Goal: Task Accomplishment & Management: Manage account settings

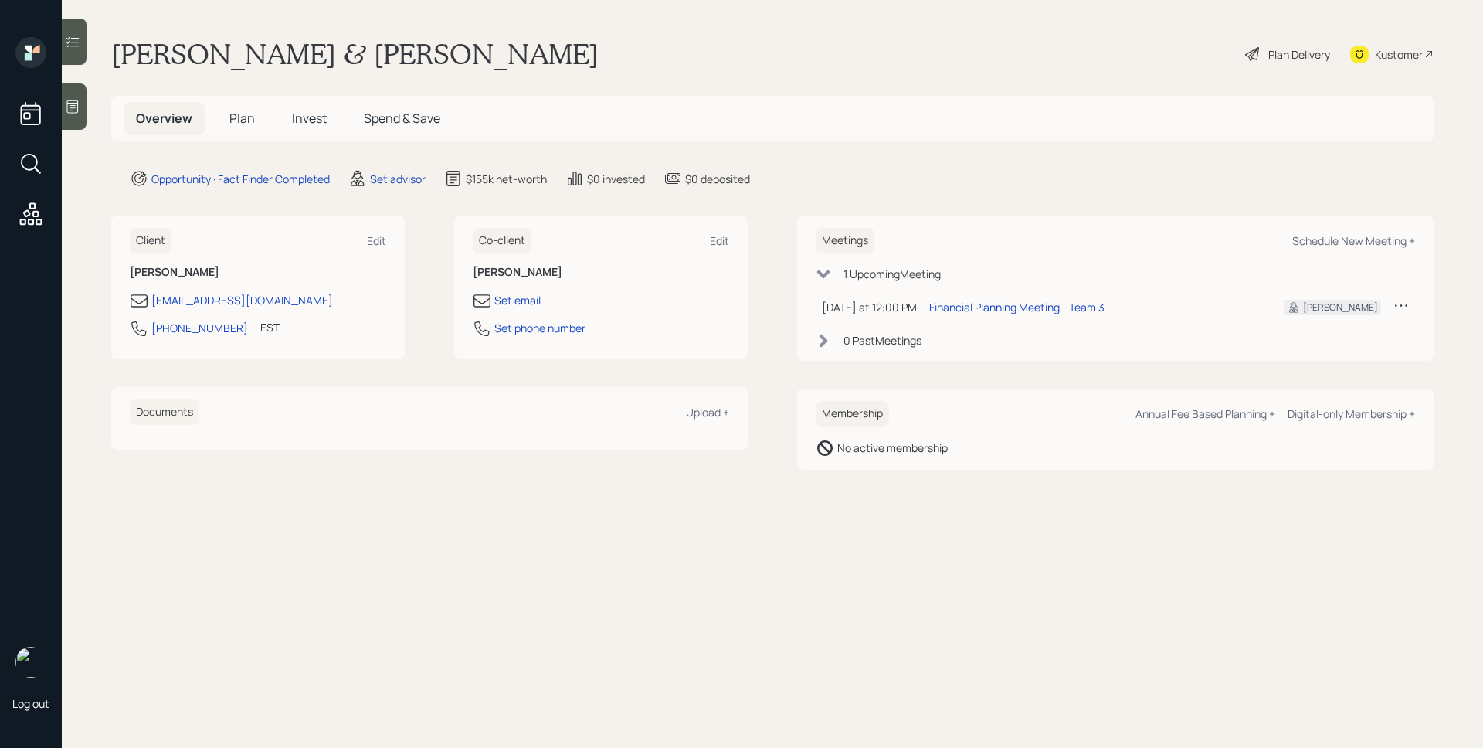
click at [81, 97] on div at bounding box center [74, 106] width 25 height 46
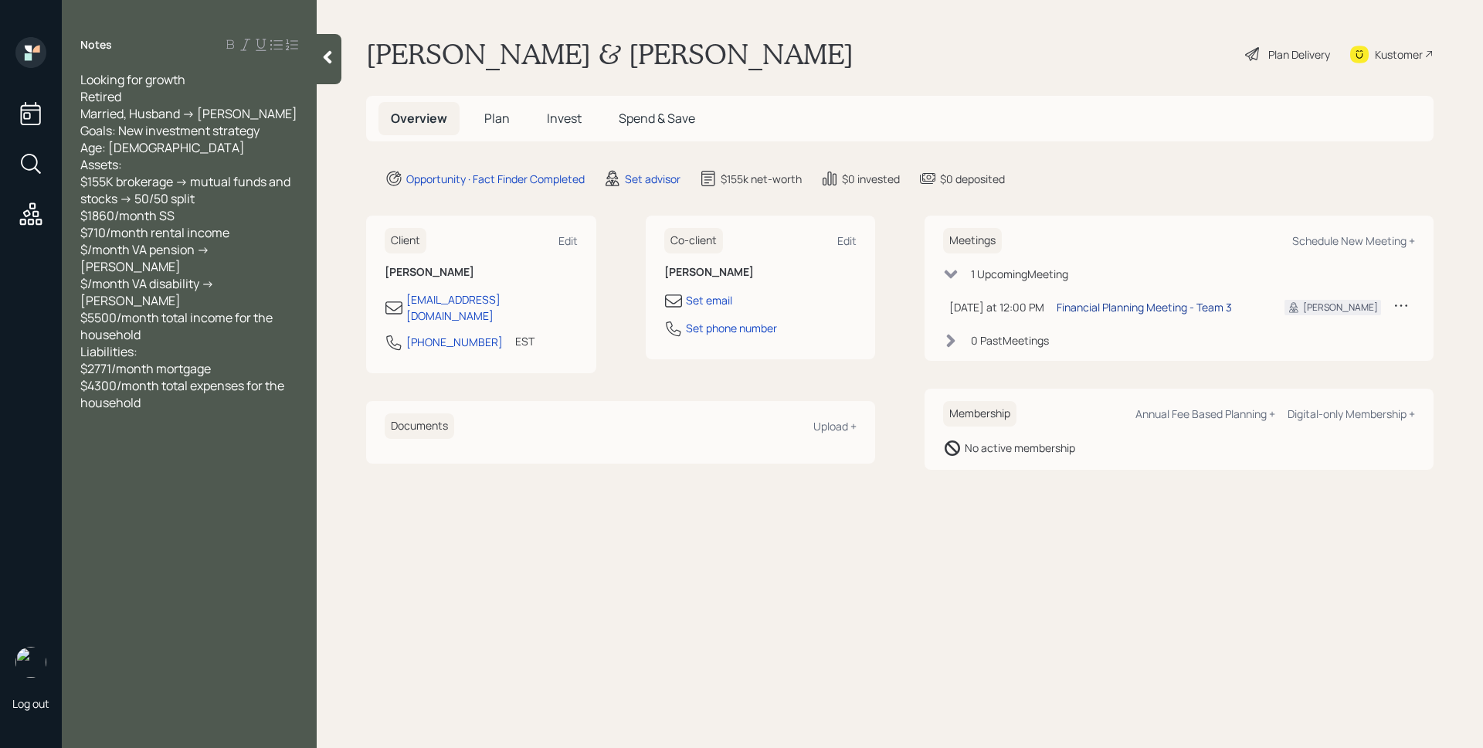
click at [1123, 305] on div "Financial Planning Meeting - Team 3" at bounding box center [1144, 307] width 175 height 16
click at [1086, 88] on main "Mary & David Alexander Plan Delivery Kustomer Overview Plan Invest Spend & Save…" at bounding box center [900, 374] width 1167 height 748
click at [989, 527] on main "Mary & David Alexander Plan Delivery Kustomer Overview Plan Invest Spend & Save…" at bounding box center [900, 374] width 1167 height 748
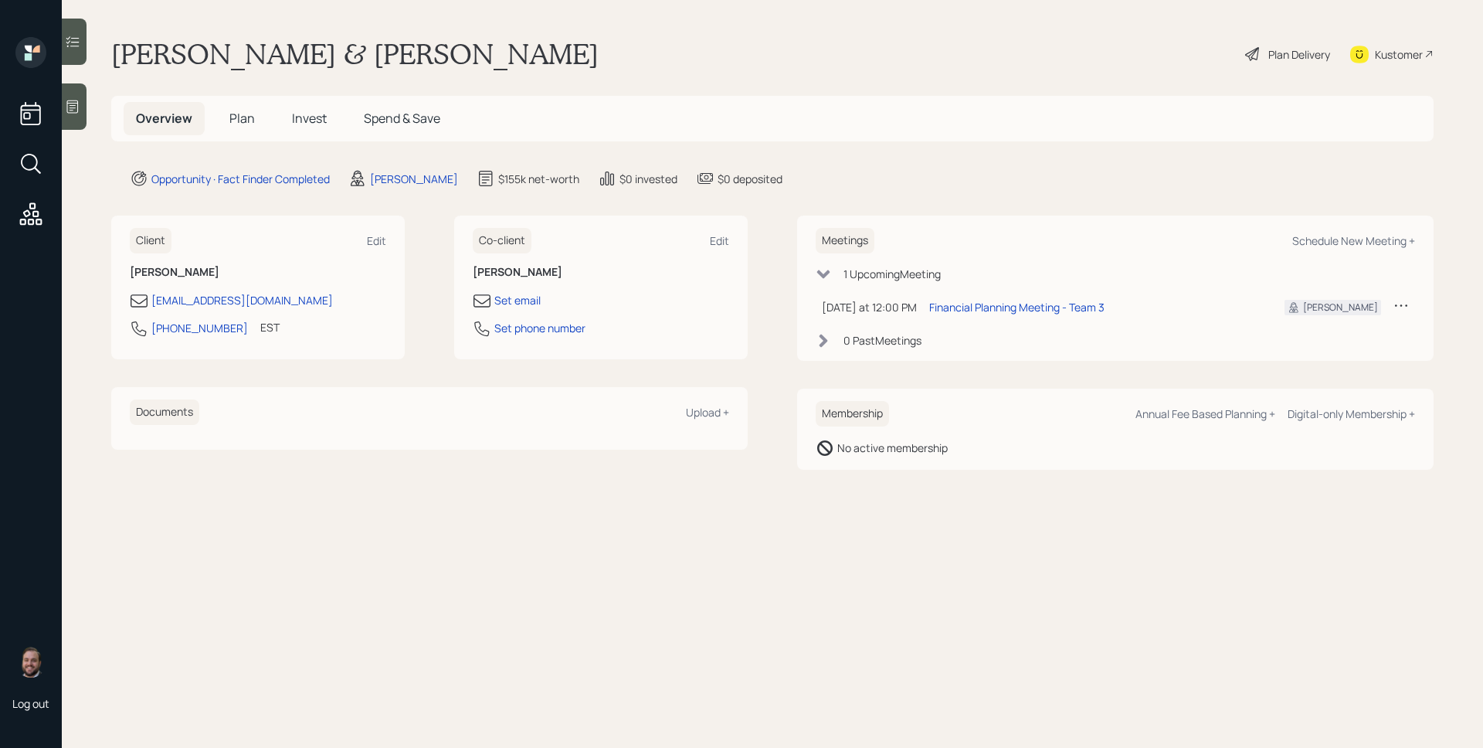
click at [76, 105] on icon at bounding box center [72, 106] width 15 height 15
click at [250, 110] on span "Plan" at bounding box center [241, 118] width 25 height 17
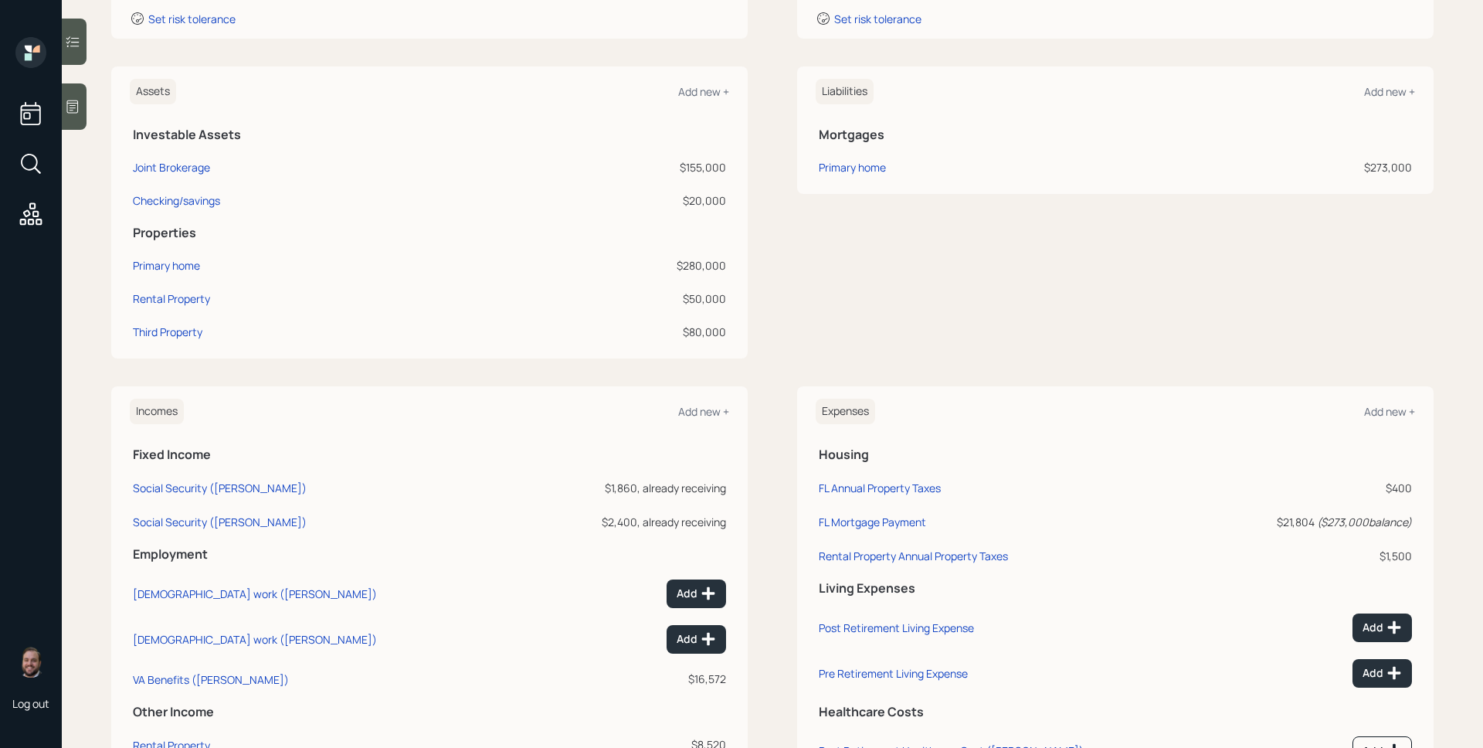
scroll to position [387, 0]
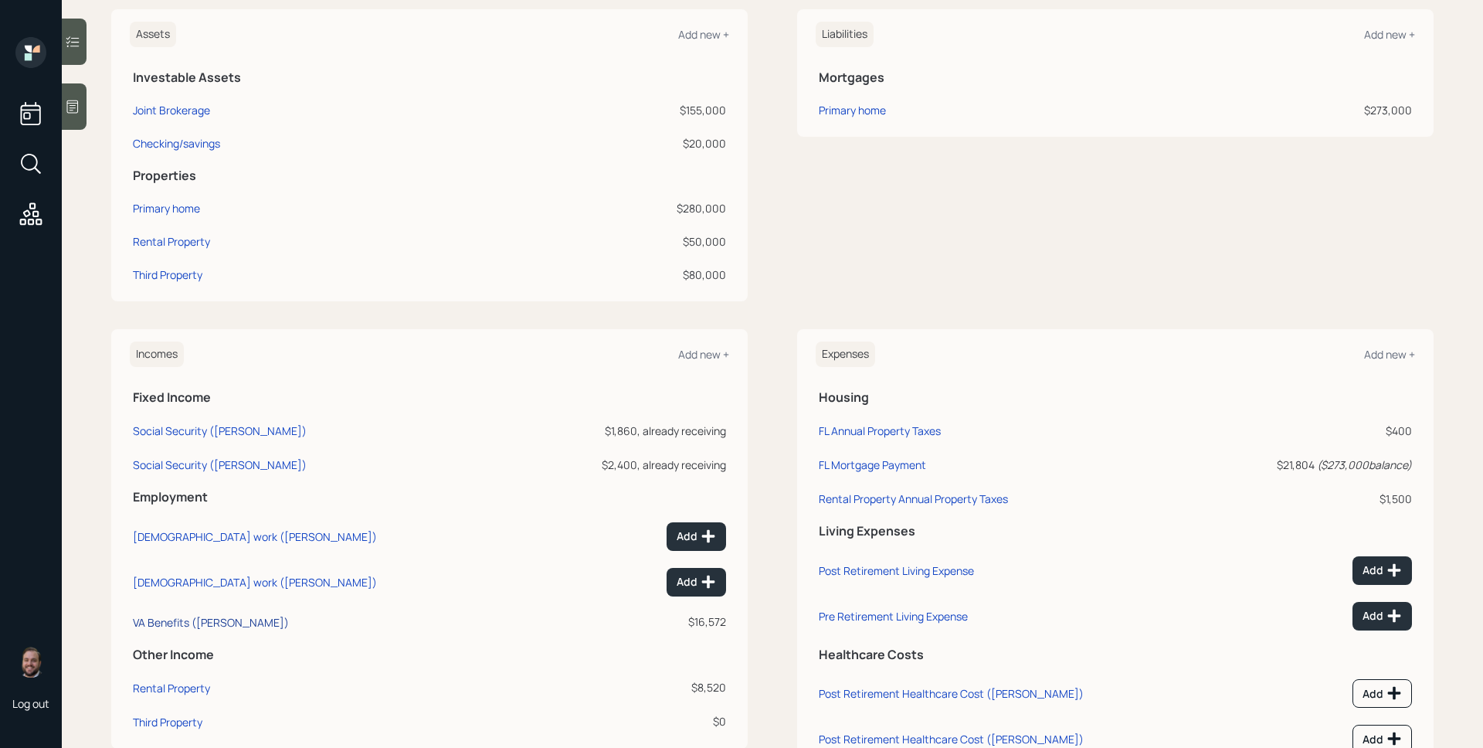
click at [220, 615] on div "VA Benefits (David)" at bounding box center [211, 622] width 156 height 15
select select "other"
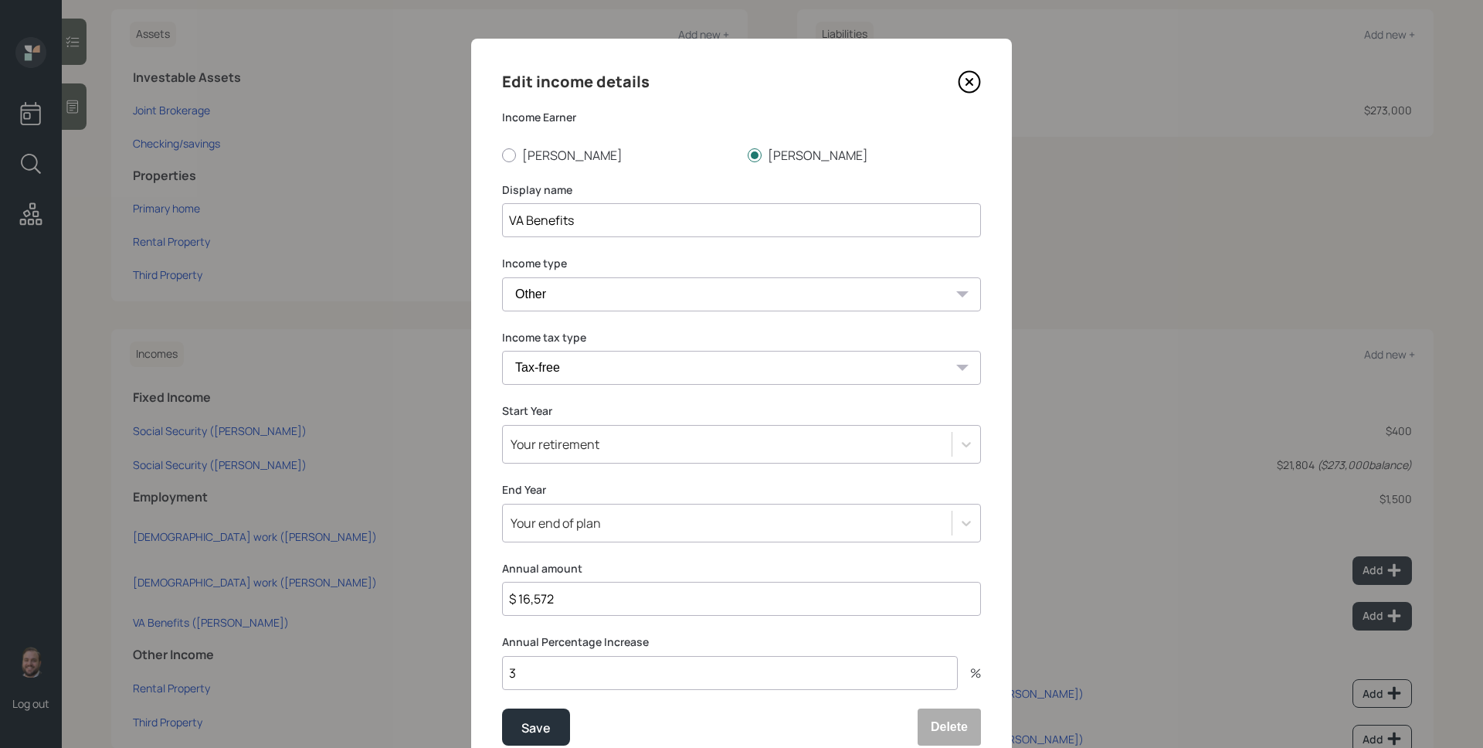
click at [968, 78] on icon at bounding box center [969, 81] width 23 height 23
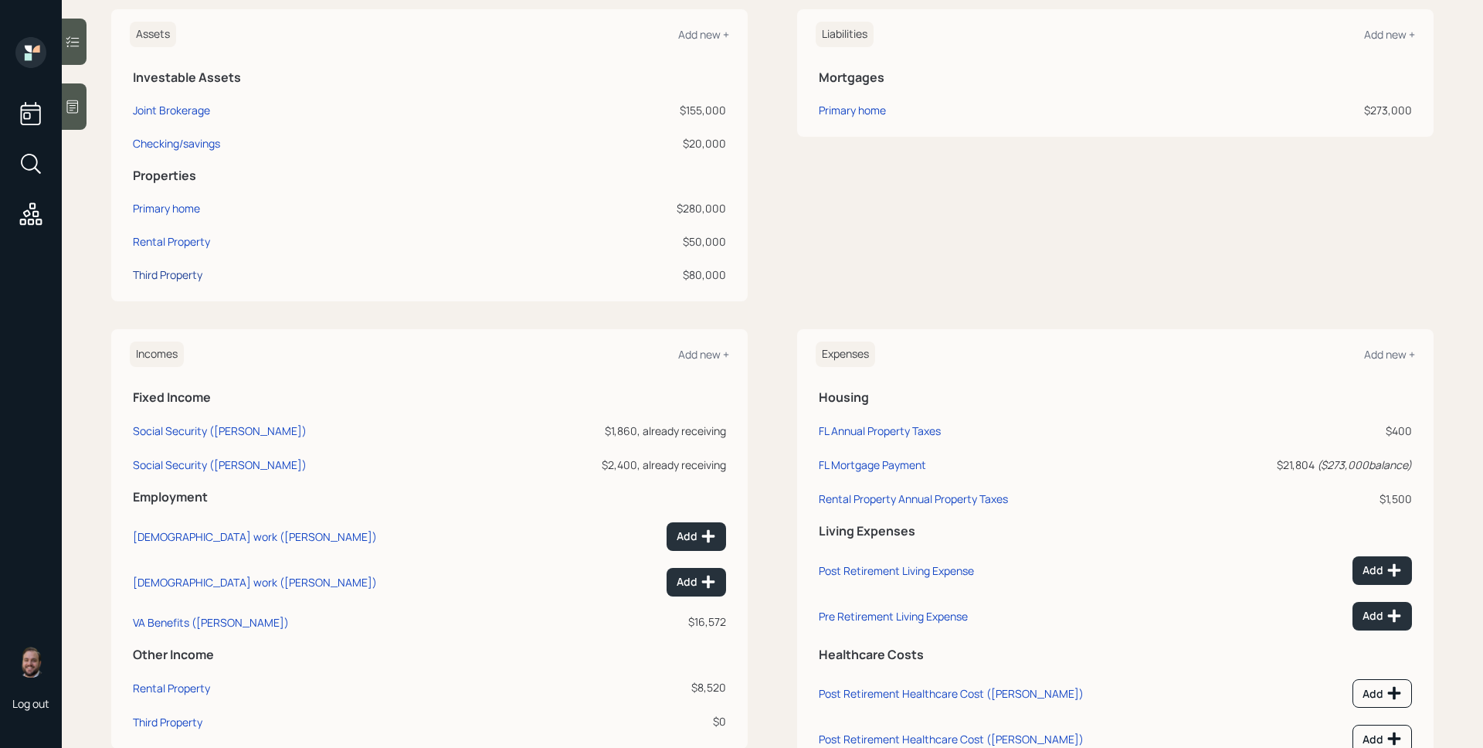
click at [189, 276] on div "Third Property" at bounding box center [168, 275] width 70 height 16
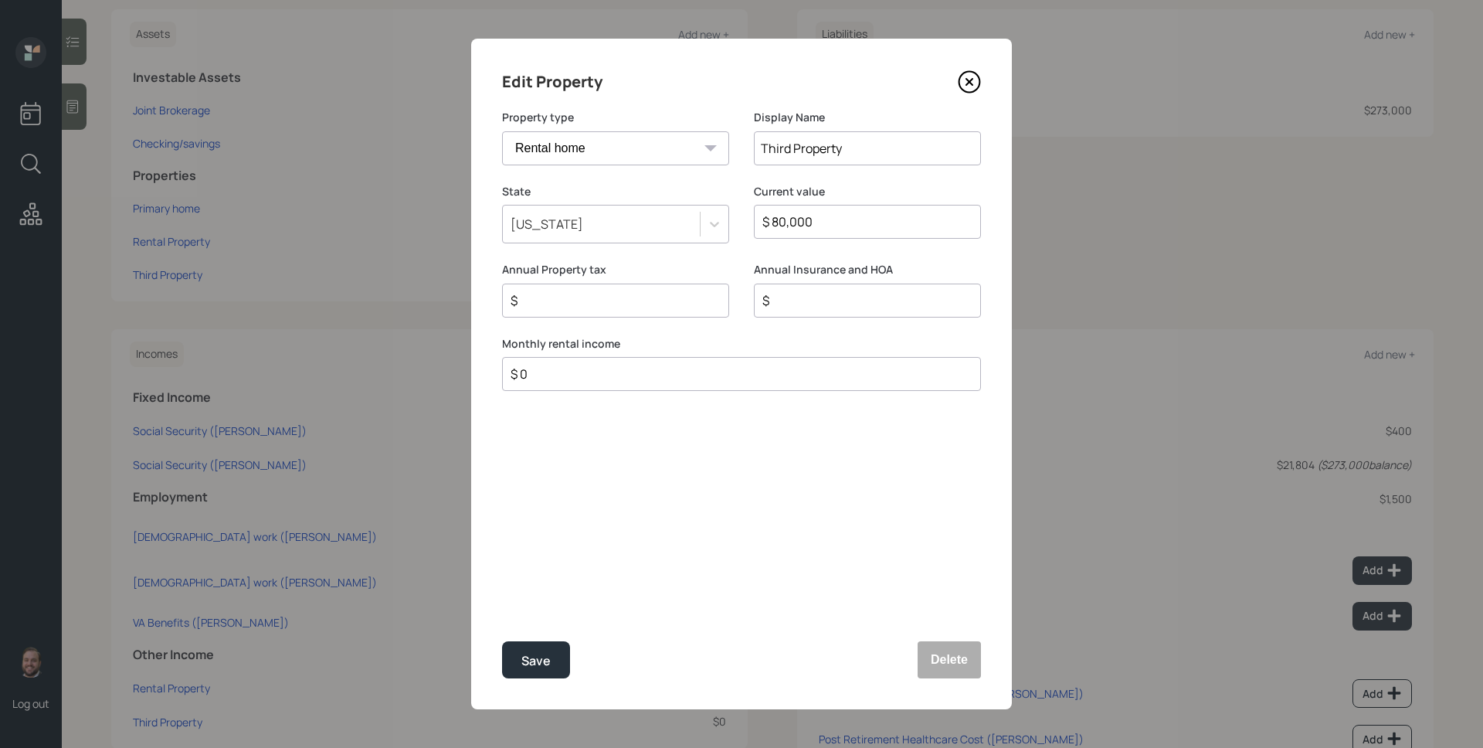
click at [660, 141] on select "Vacation home Rental home" at bounding box center [615, 148] width 227 height 34
select select "vacation_property"
click at [502, 131] on select "Vacation home Rental home" at bounding box center [615, 148] width 227 height 34
click at [558, 670] on button "Save" at bounding box center [536, 659] width 68 height 37
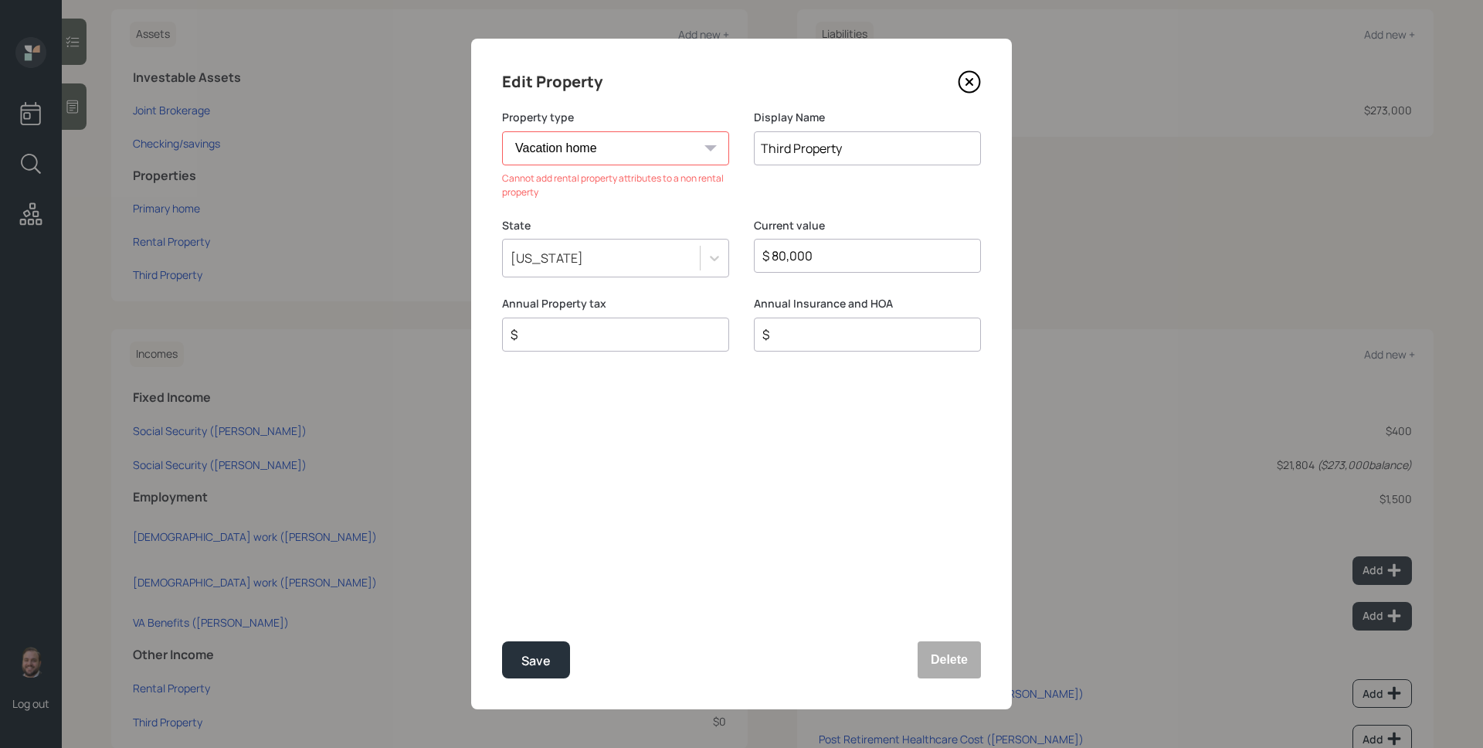
click at [977, 70] on div "Edit Property" at bounding box center [741, 82] width 479 height 25
click at [975, 75] on icon at bounding box center [969, 81] width 23 height 23
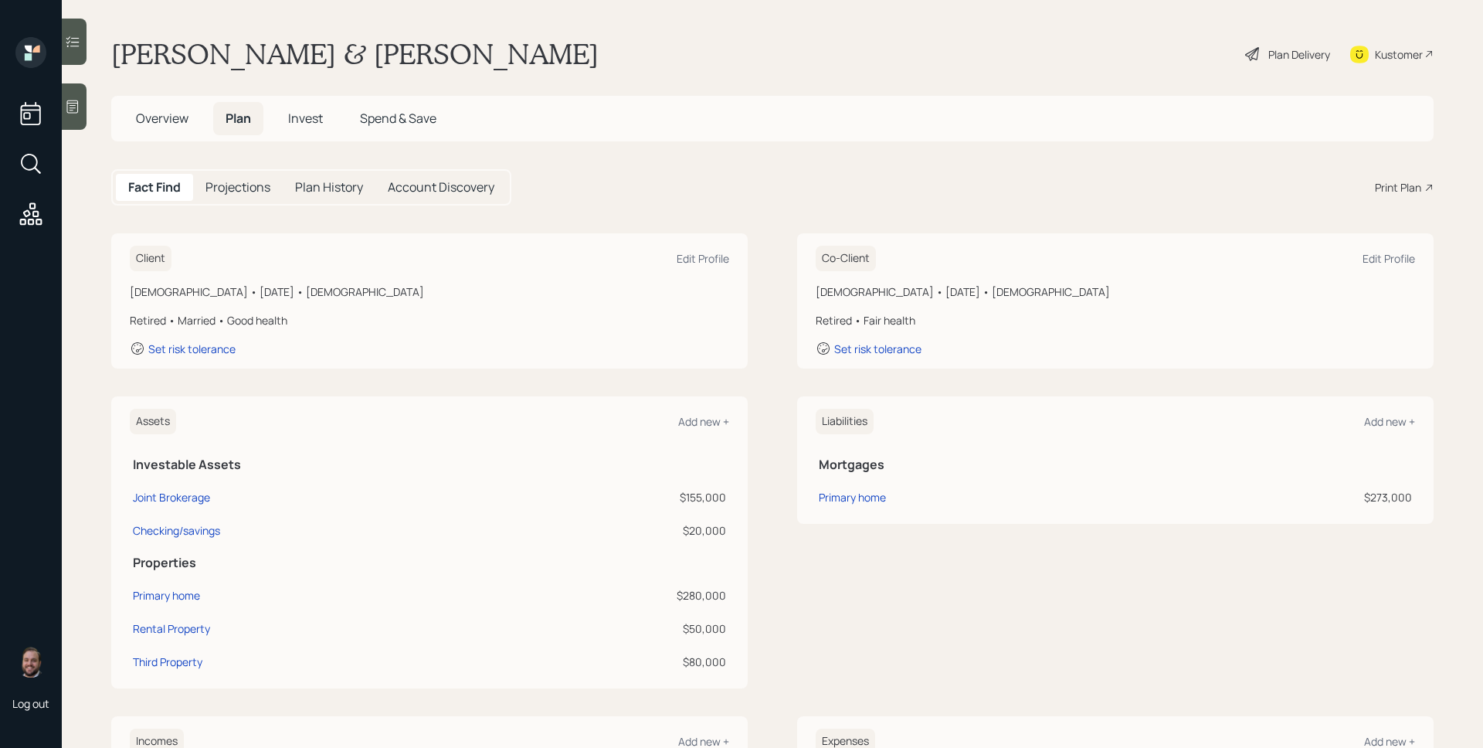
click at [1293, 63] on div "Plan Delivery" at bounding box center [1288, 54] width 88 height 34
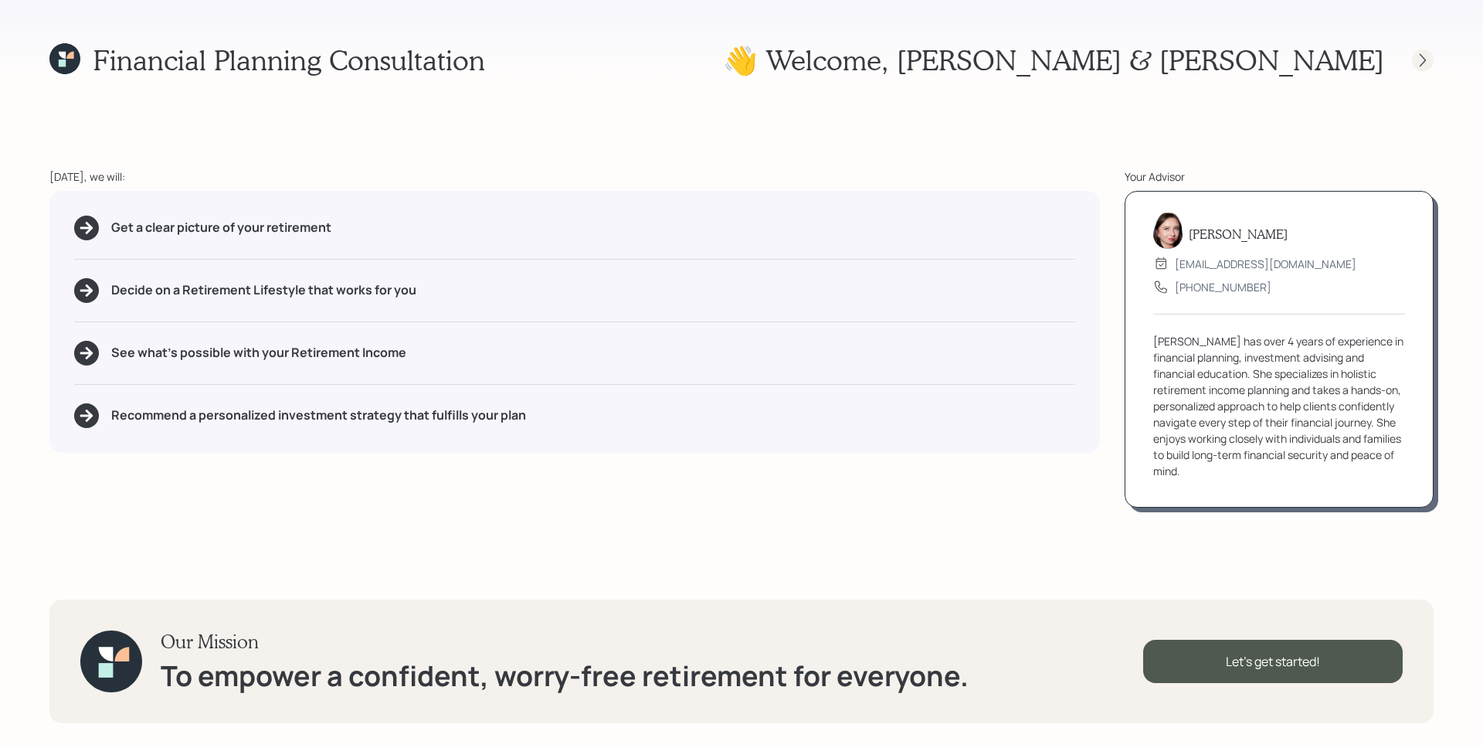
click at [1419, 49] on div at bounding box center [1409, 60] width 49 height 22
click at [1422, 58] on icon at bounding box center [1422, 60] width 15 height 15
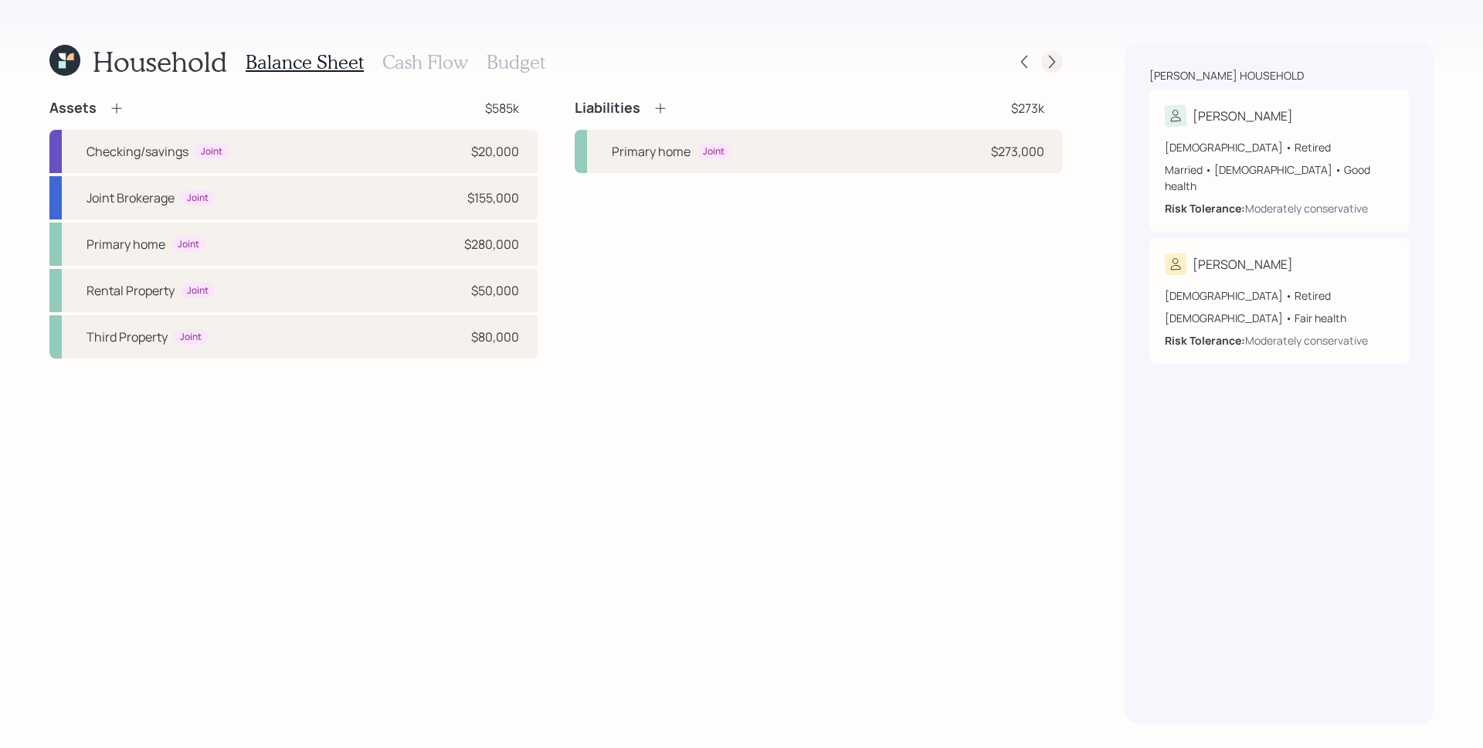
click at [1045, 63] on icon at bounding box center [1052, 61] width 15 height 15
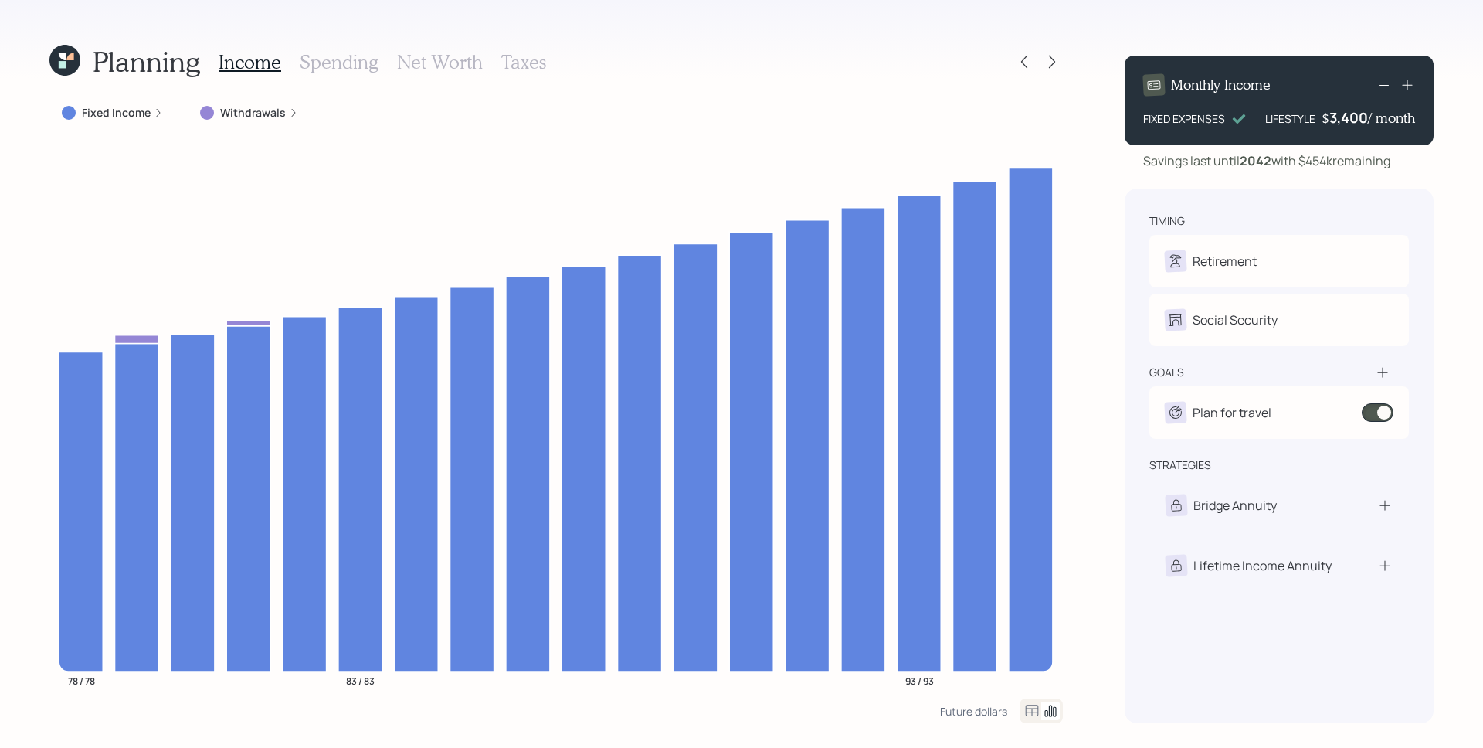
click at [1045, 63] on icon at bounding box center [1052, 61] width 15 height 15
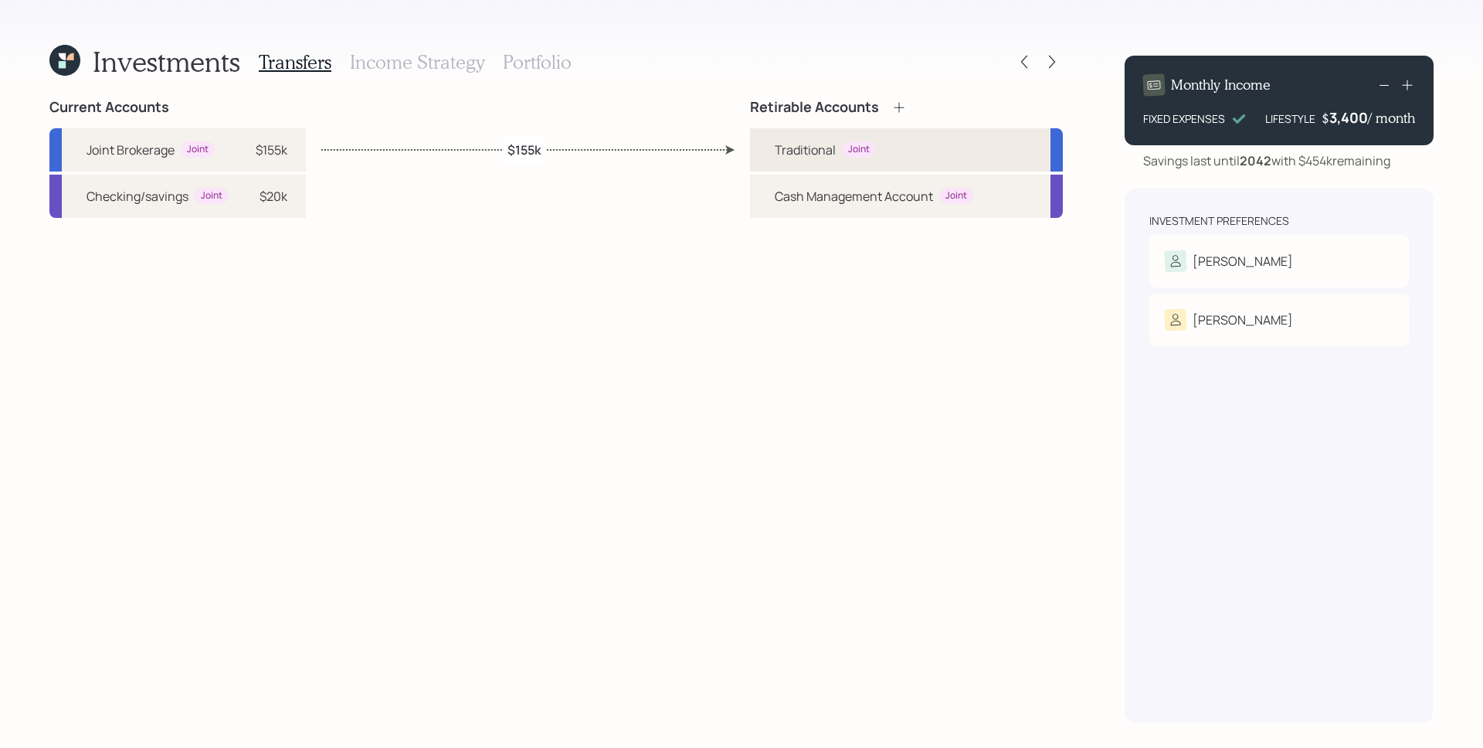
click at [924, 153] on div "Traditional Joint" at bounding box center [906, 149] width 313 height 43
select select "taxable"
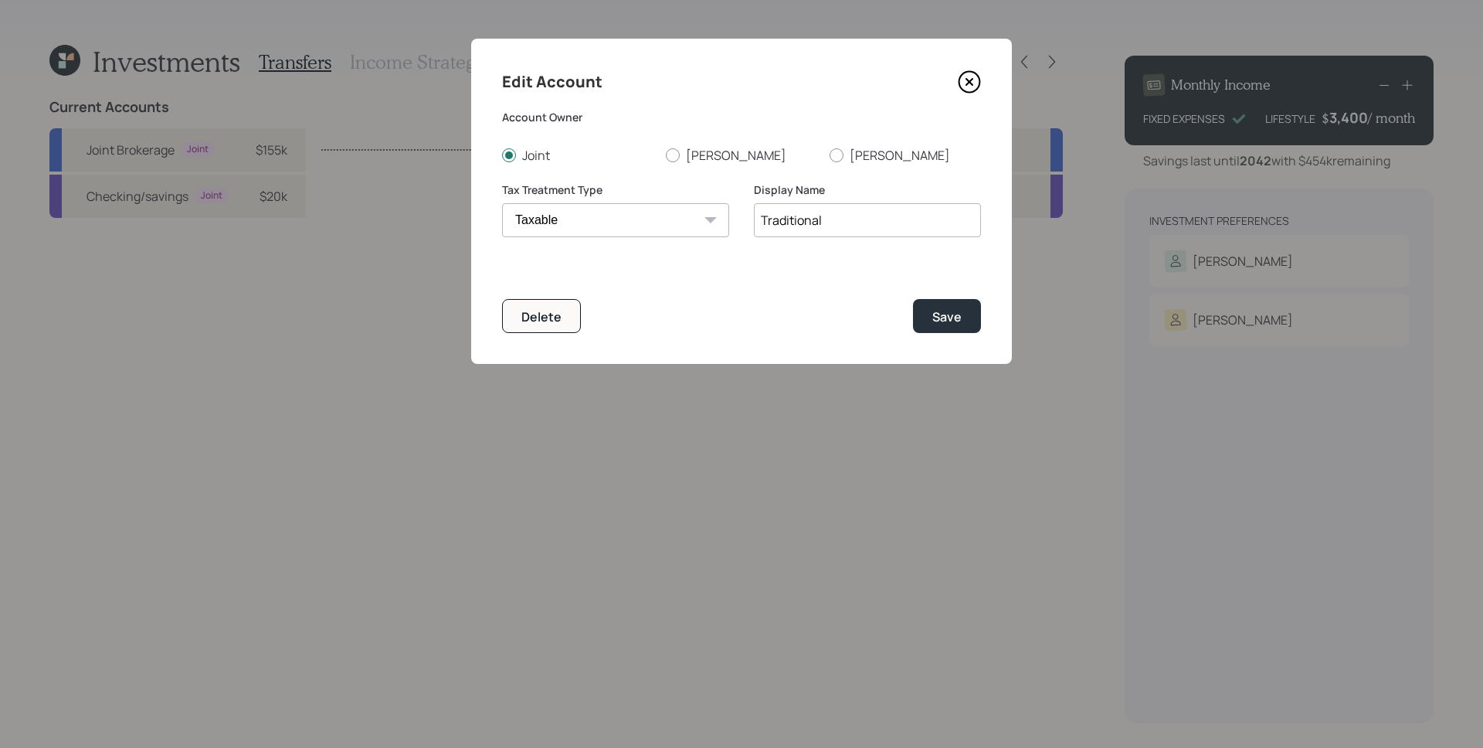
click at [817, 249] on div "Display Name Traditional" at bounding box center [867, 219] width 227 height 74
click at [825, 223] on input "Traditional" at bounding box center [867, 220] width 227 height 34
type input "Taxable Brokerage"
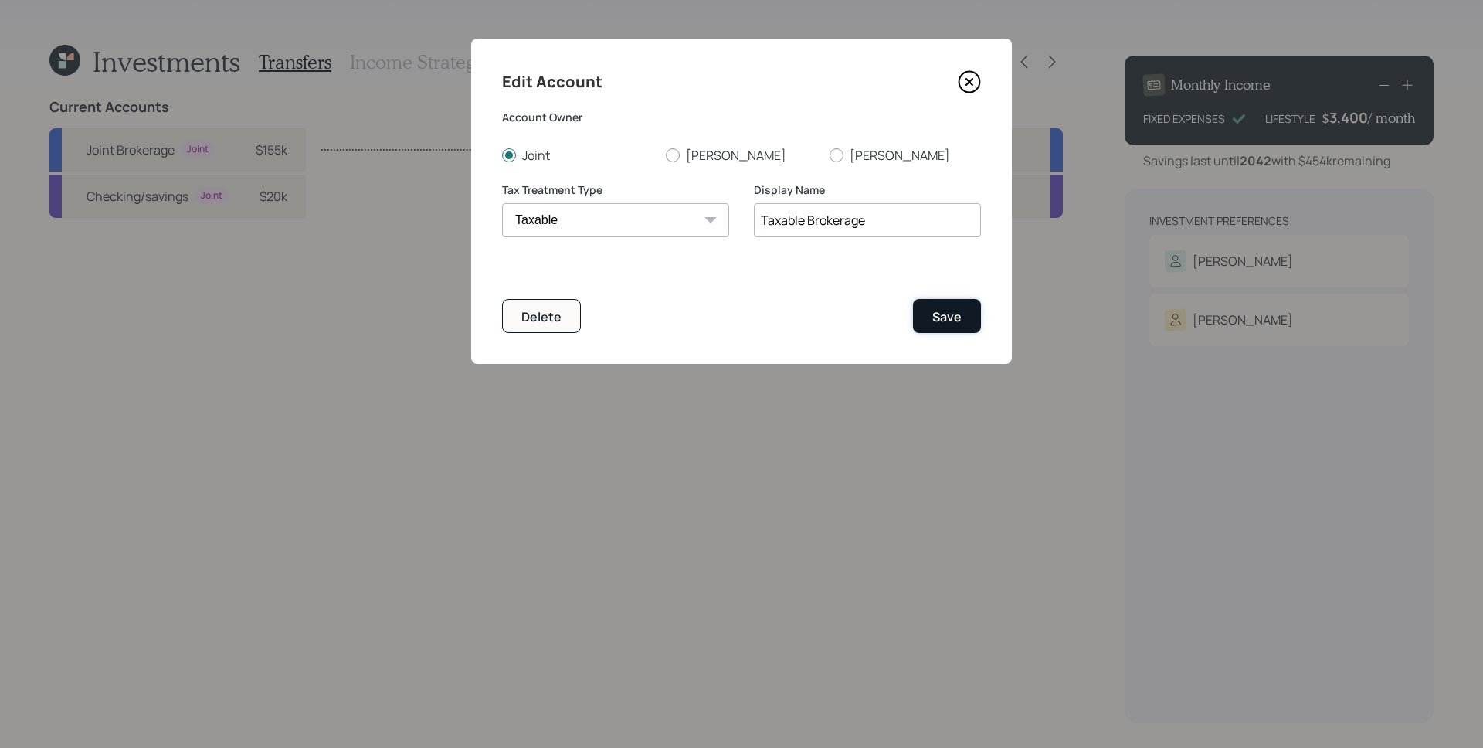
click at [972, 325] on button "Save" at bounding box center [947, 315] width 68 height 33
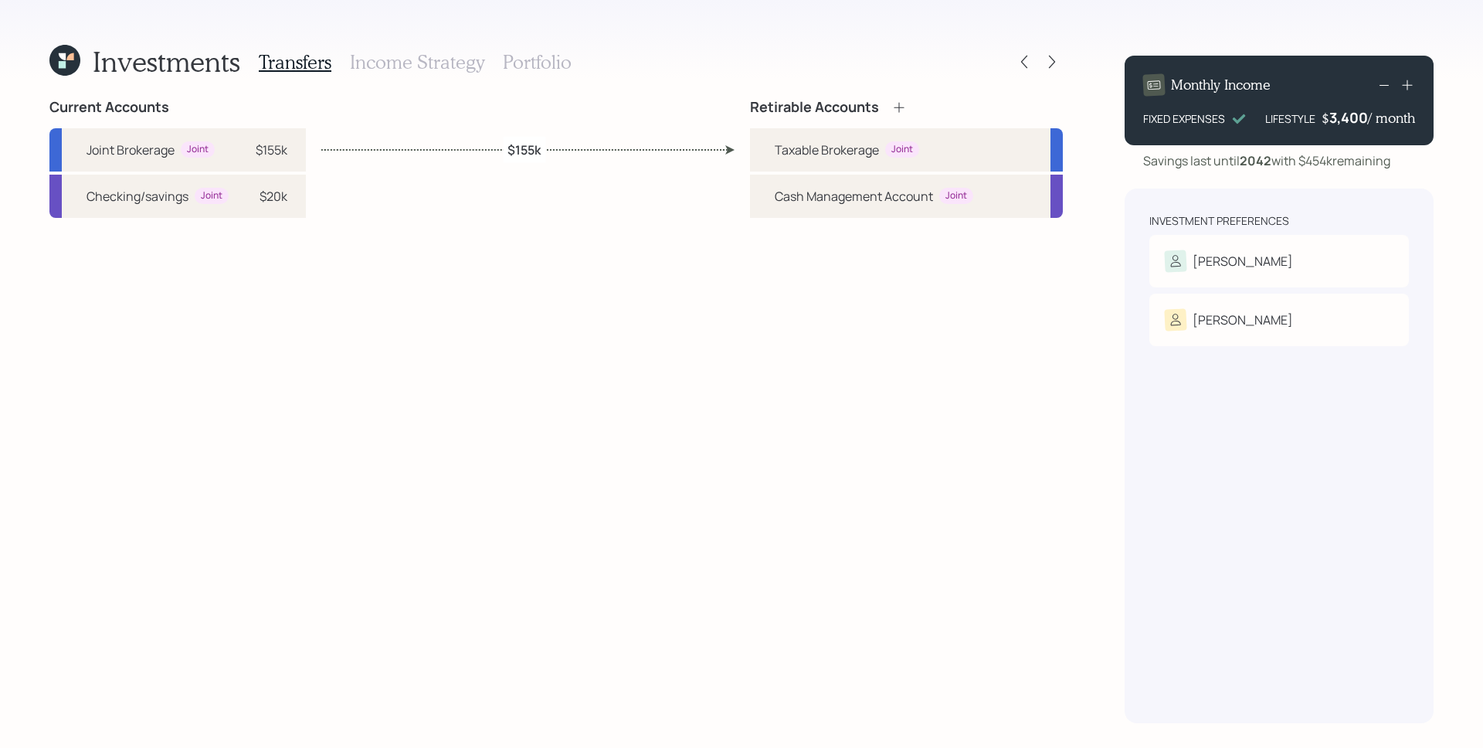
click at [940, 440] on div "Retirable Accounts Taxable Brokerage Joint Cash Management Account Joint" at bounding box center [906, 411] width 313 height 624
click at [981, 413] on div "Retirable Accounts Taxable Brokerage Joint Cash Management Account Joint" at bounding box center [906, 411] width 313 height 624
click at [1044, 68] on div at bounding box center [1052, 62] width 22 height 22
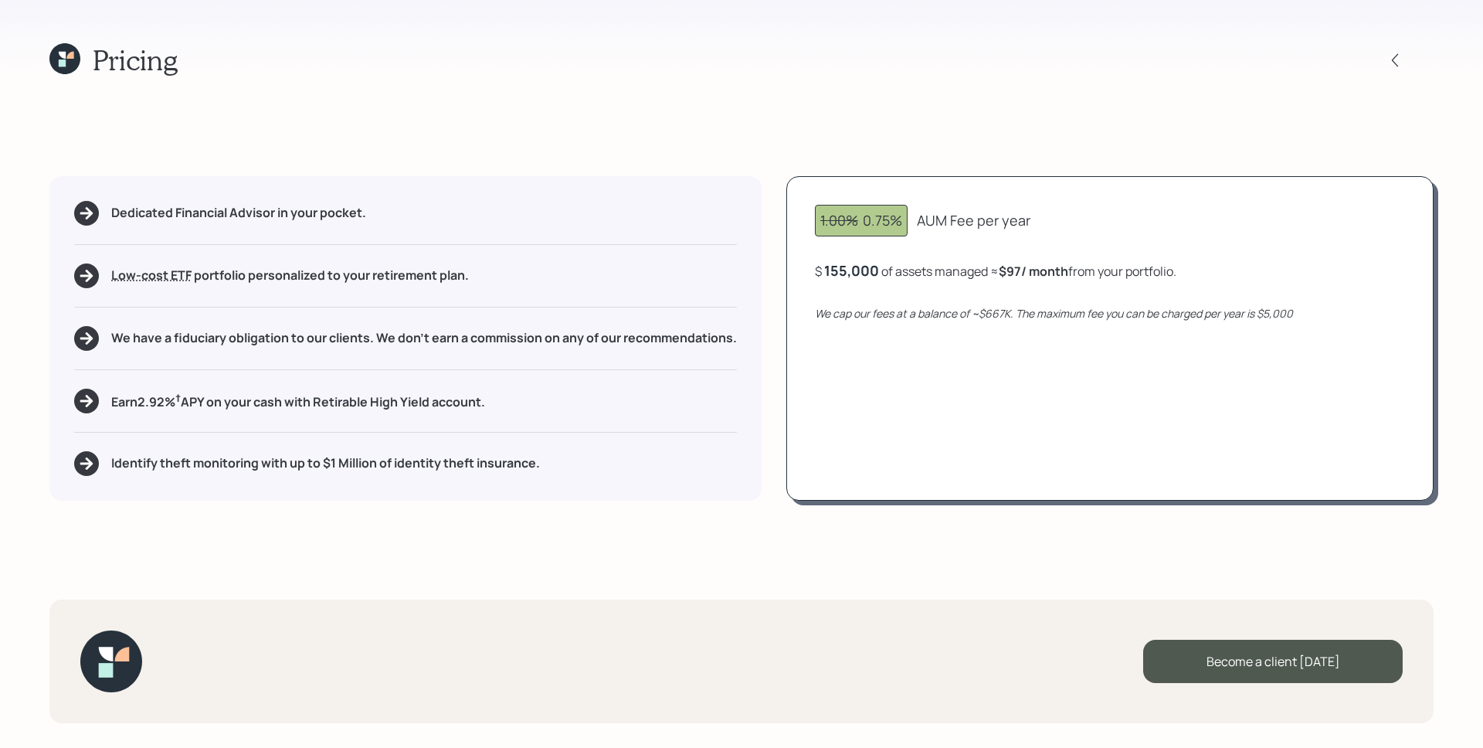
click at [1003, 401] on div "1.00% 0.75% AUM Fee per year $ 155,000 of assets managed ≈ $97 / month from you…" at bounding box center [1110, 338] width 647 height 325
click at [627, 155] on div "Pricing Dedicated Financial Advisor in your pocket. Low-cost ETF Retirable uses…" at bounding box center [741, 374] width 1483 height 748
click at [79, 56] on icon at bounding box center [64, 58] width 31 height 31
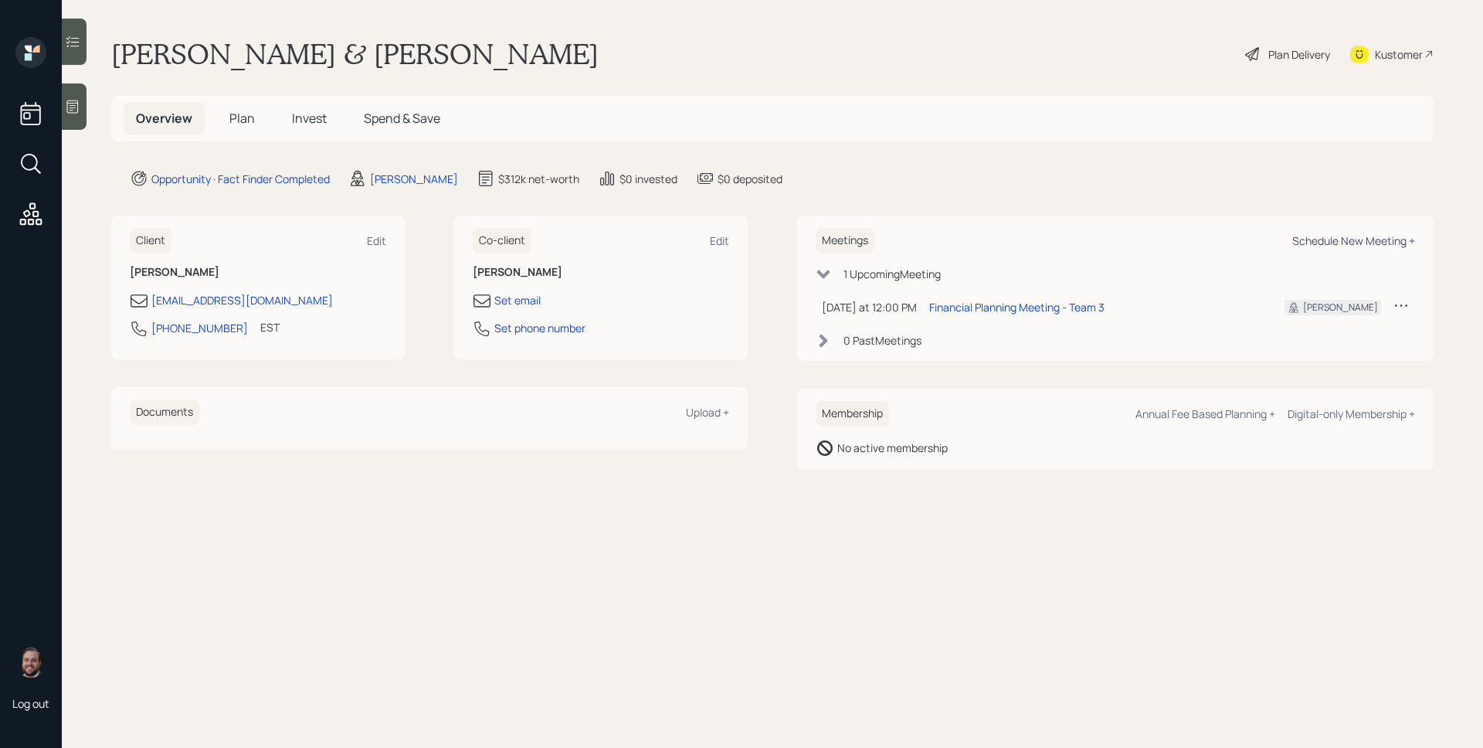
click at [1332, 243] on div "Schedule New Meeting +" at bounding box center [1354, 240] width 123 height 15
select select "b1d8ea90-abcc-42aa-86cc-4f33a132aacc"
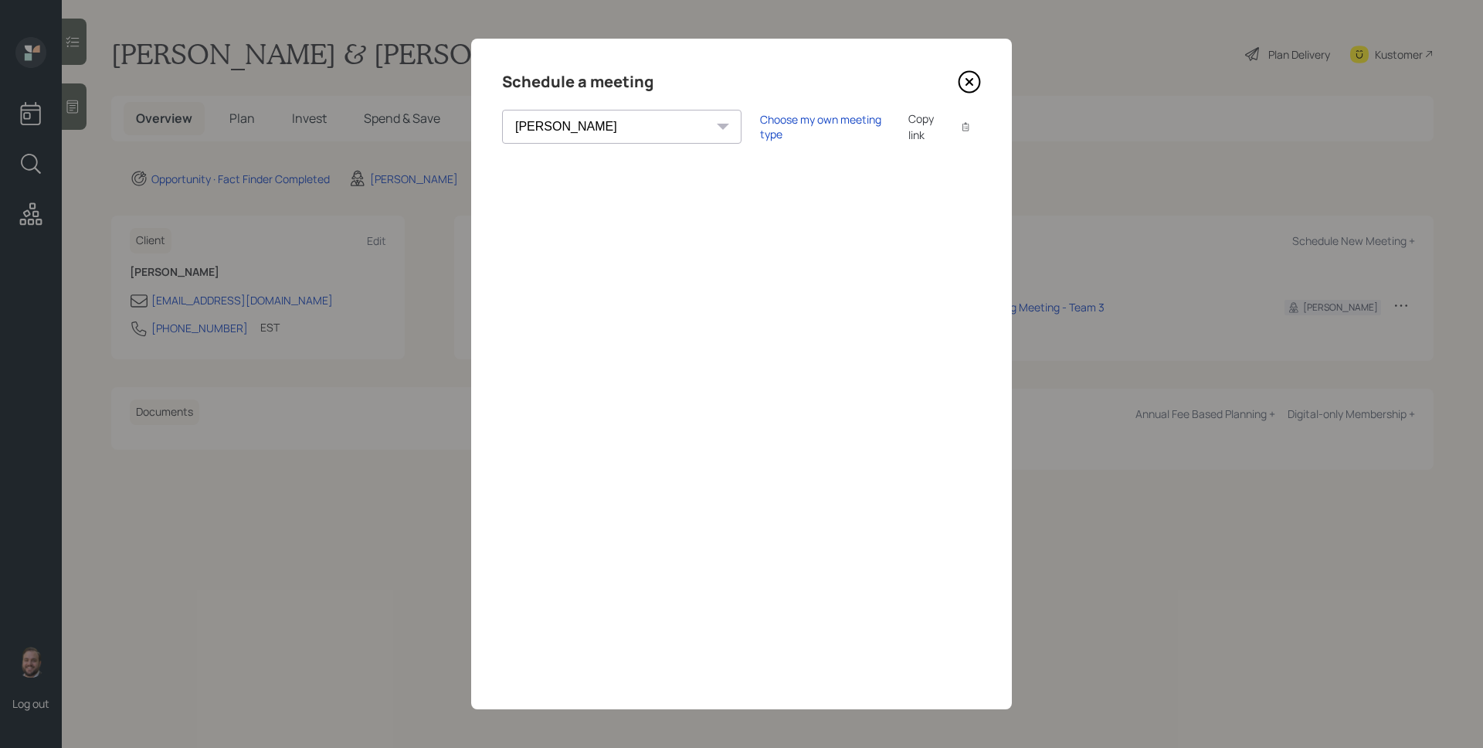
click at [963, 88] on icon at bounding box center [969, 81] width 23 height 23
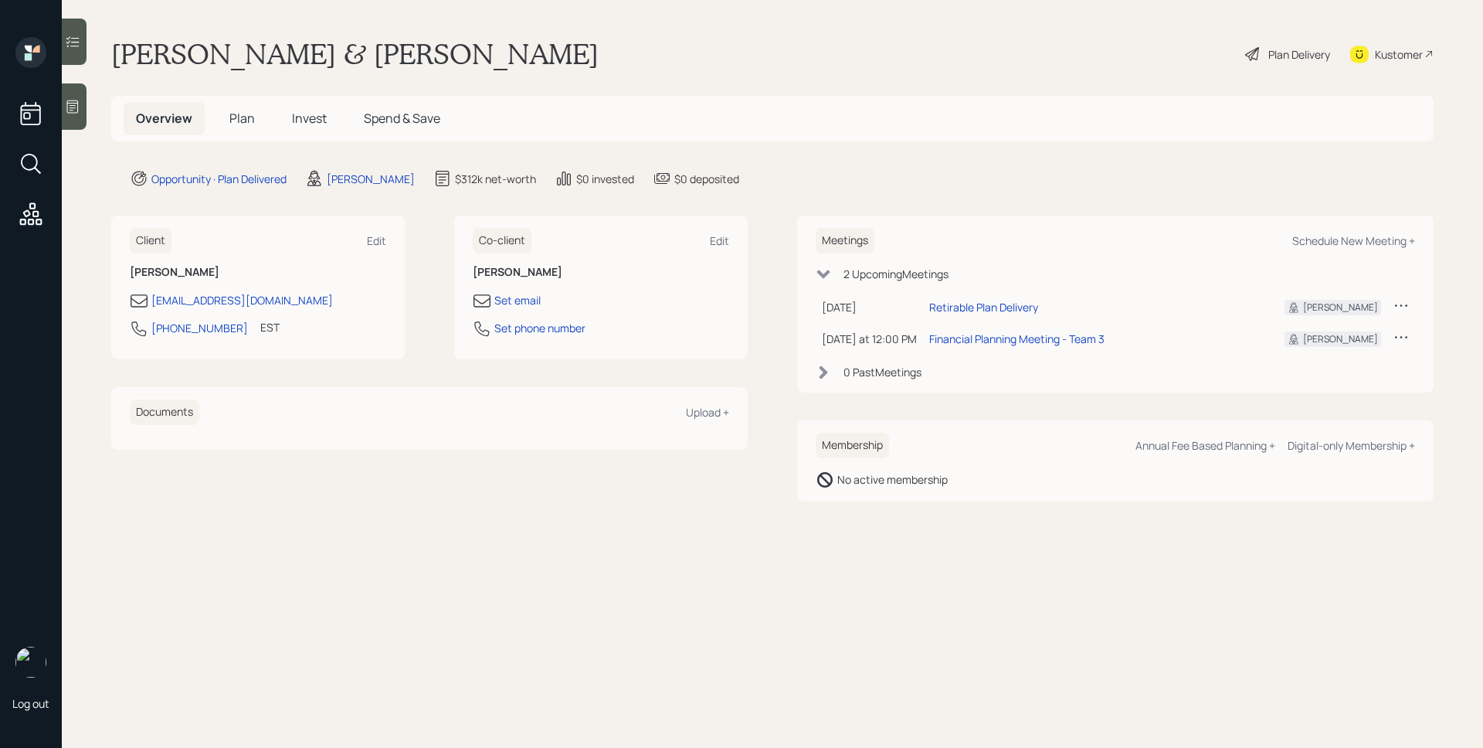
click at [1308, 53] on div "Plan Delivery" at bounding box center [1300, 54] width 62 height 16
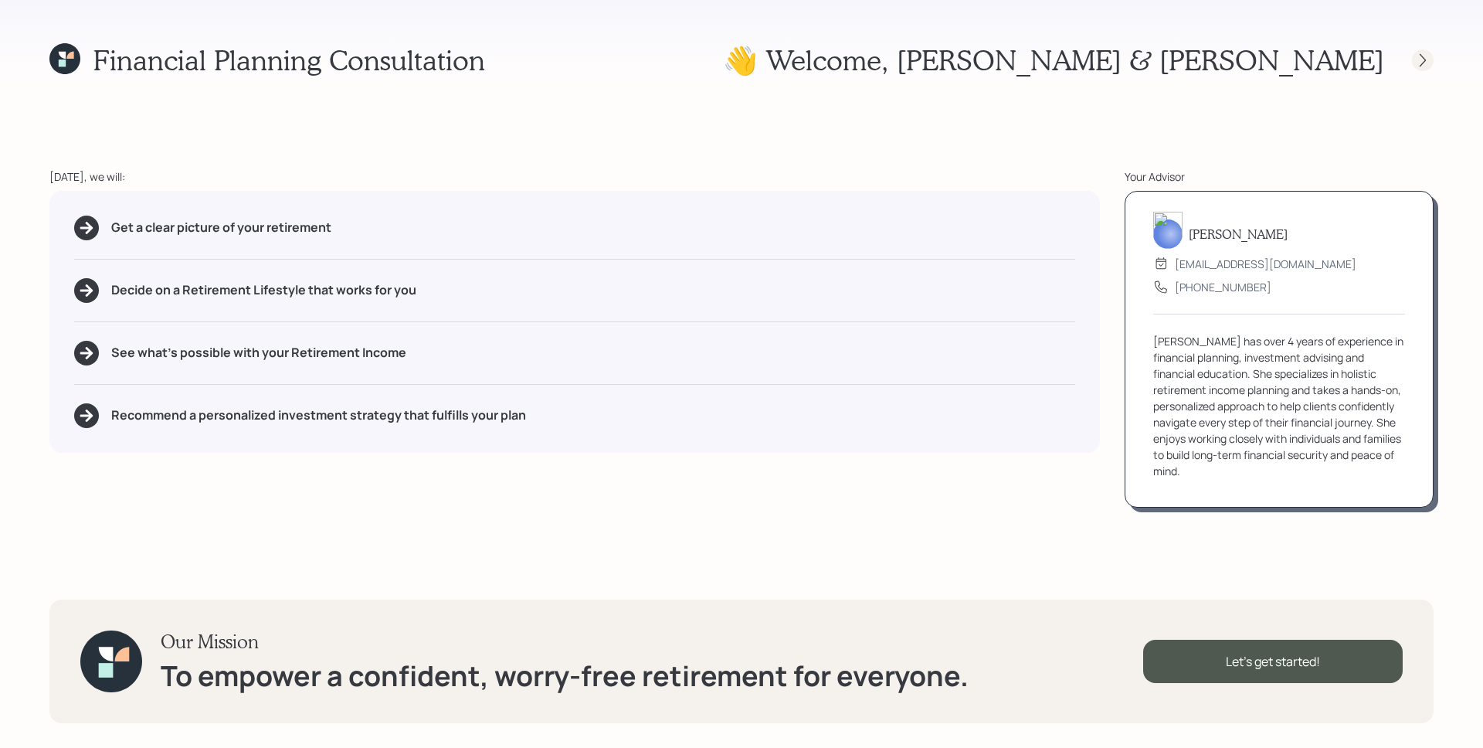
click at [1419, 53] on icon at bounding box center [1422, 60] width 15 height 15
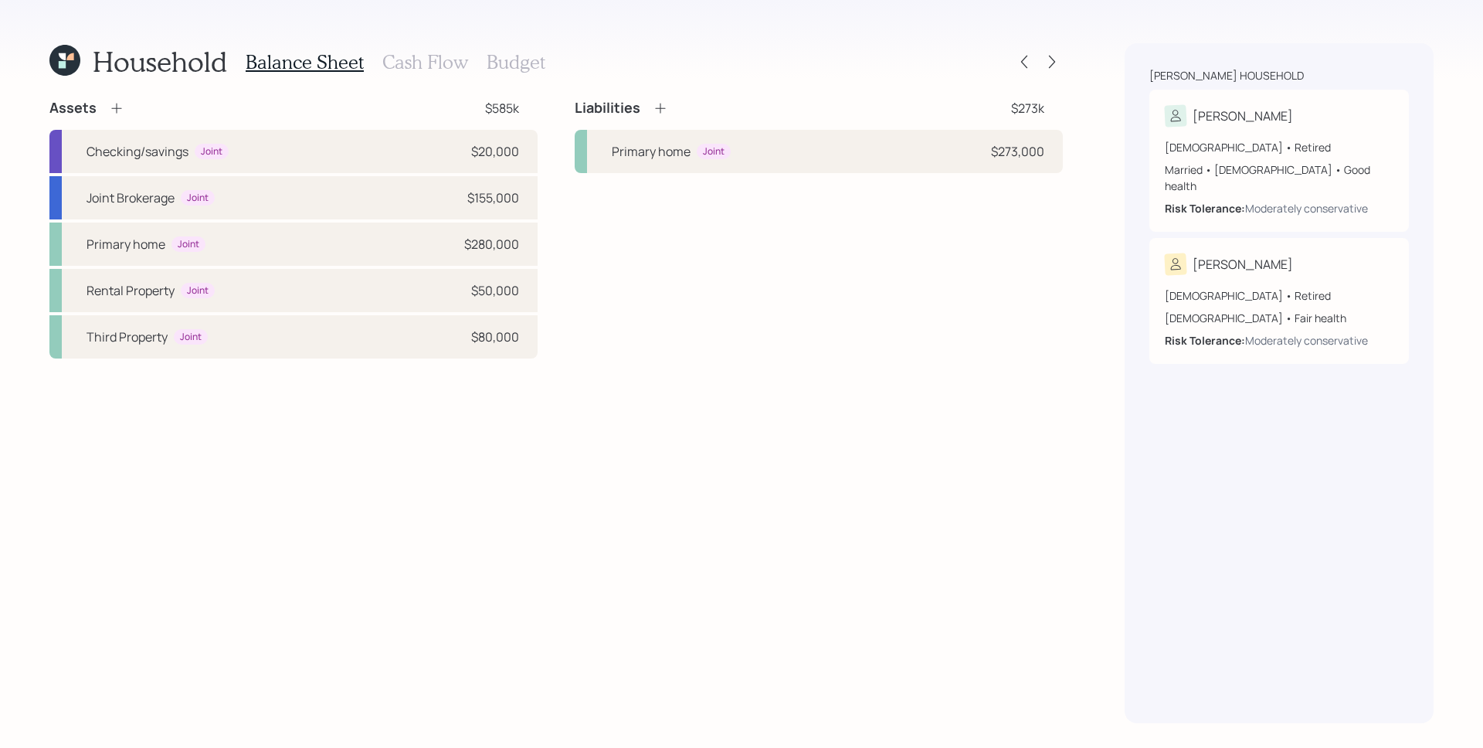
click at [1065, 57] on div "Household Balance Sheet Cash Flow Budget Assets $585k Checking/savings Joint $2…" at bounding box center [741, 374] width 1483 height 748
click at [1056, 56] on div at bounding box center [1052, 62] width 22 height 22
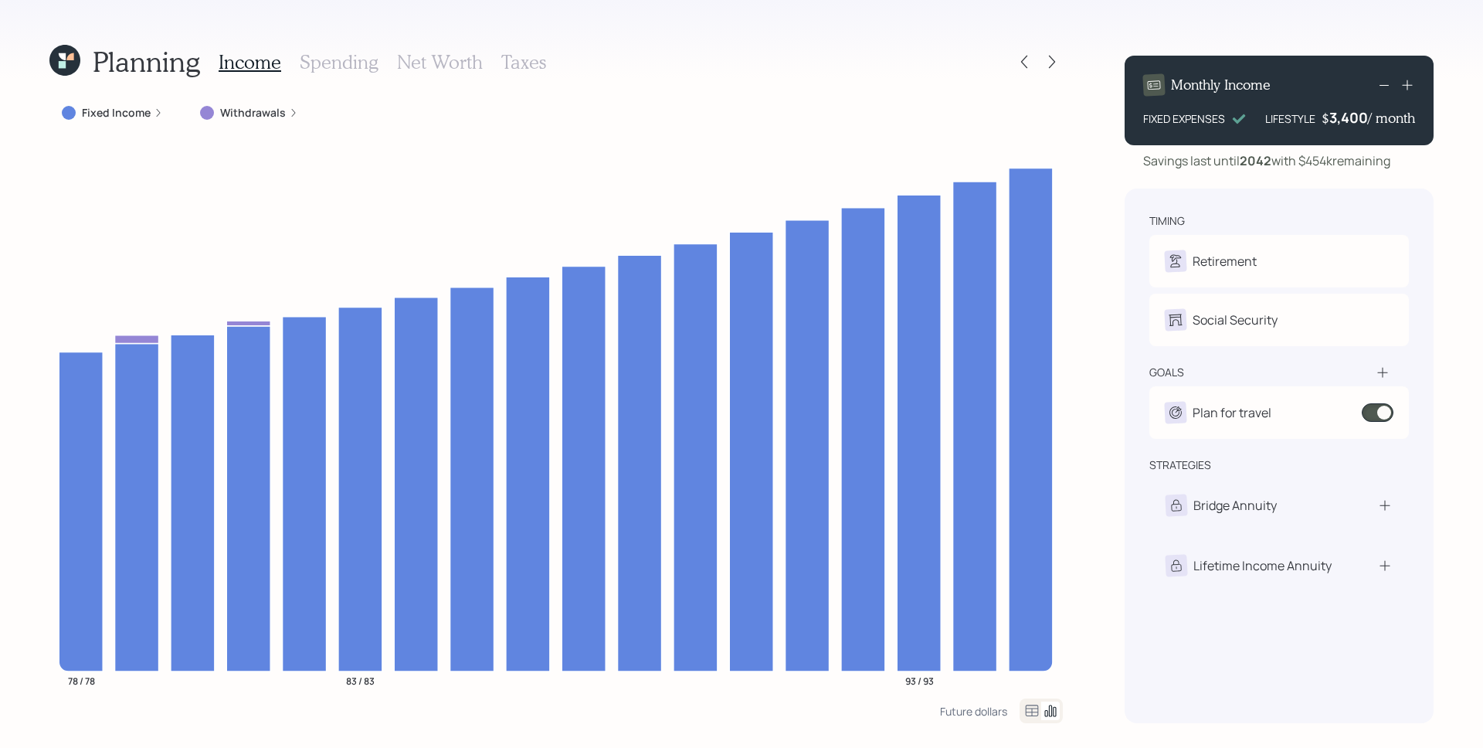
click at [1056, 56] on icon at bounding box center [1052, 61] width 15 height 15
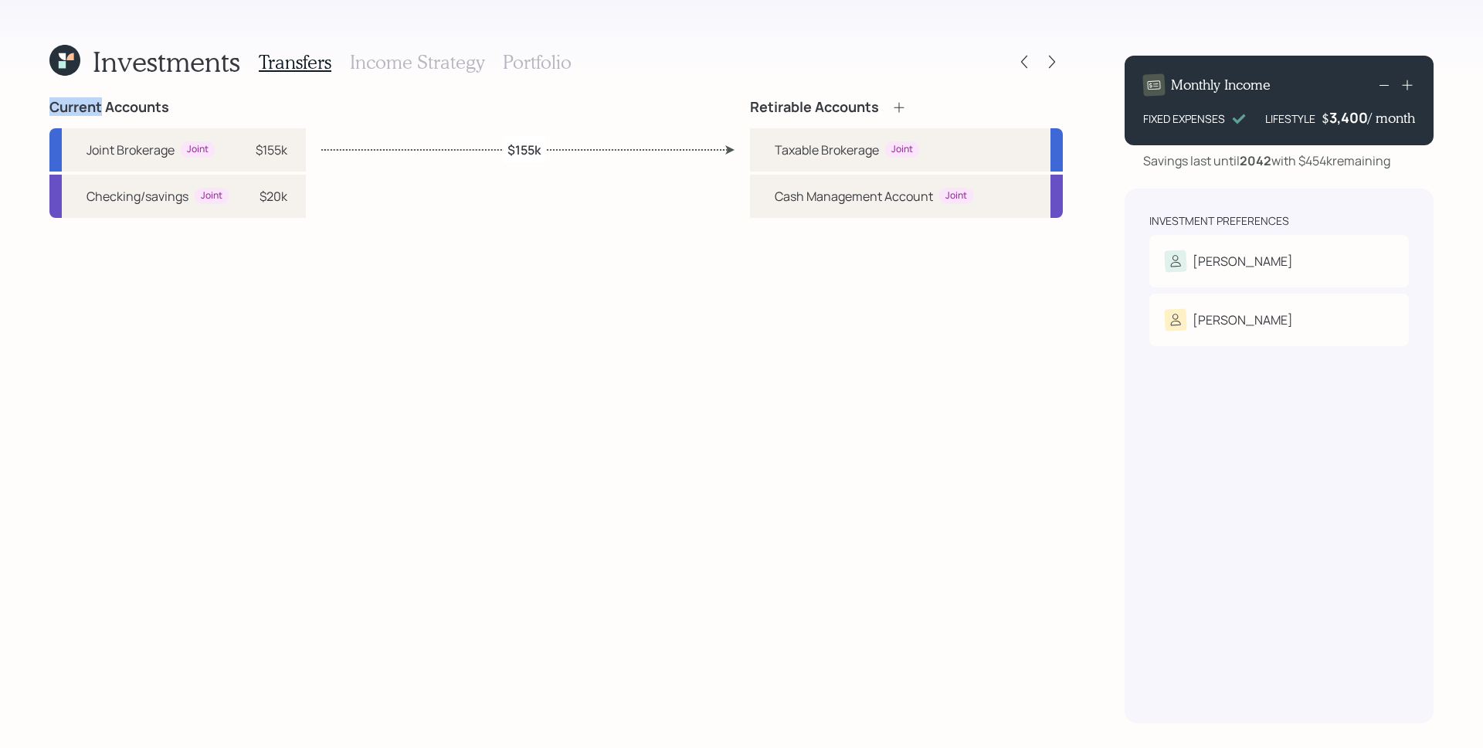
click at [1056, 56] on icon at bounding box center [1052, 61] width 15 height 15
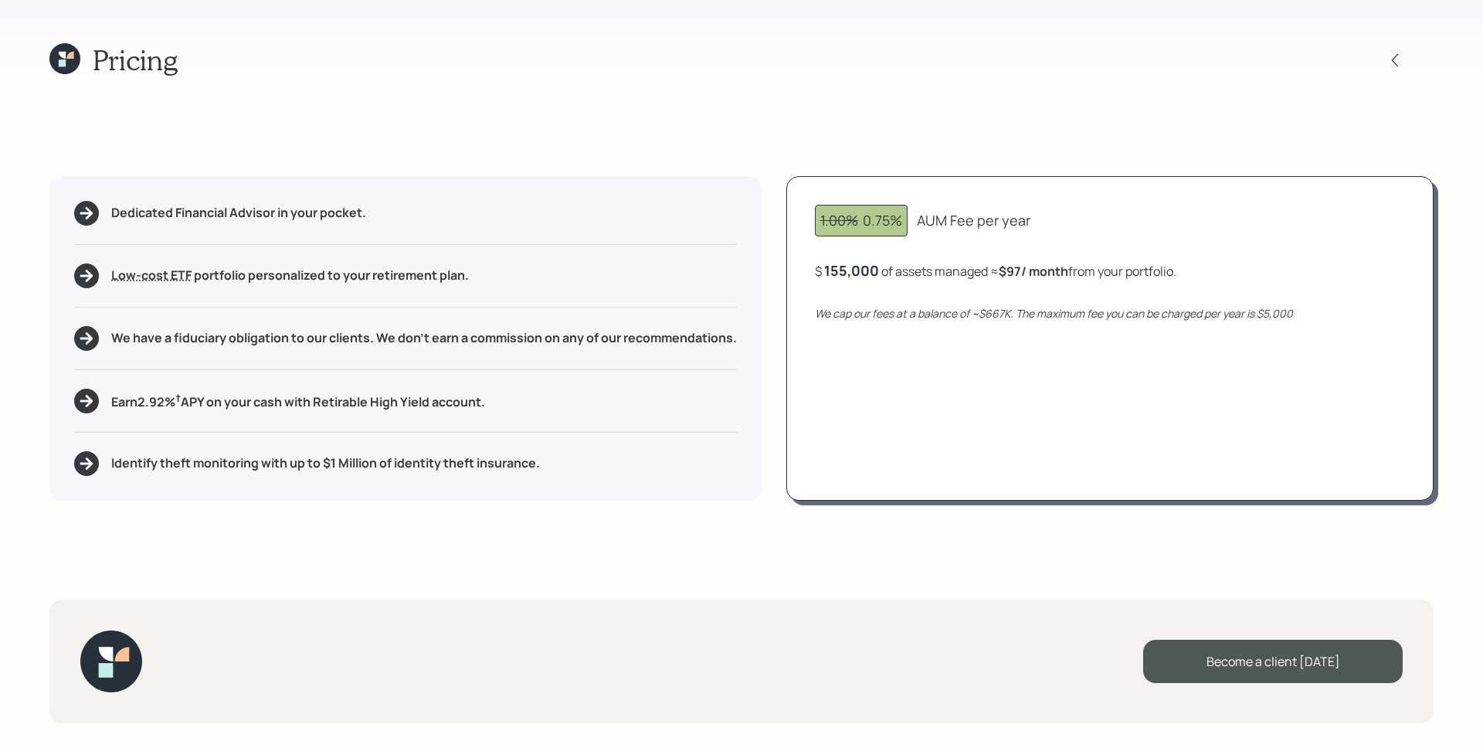
click at [1391, 70] on div at bounding box center [1409, 60] width 49 height 22
click at [1402, 63] on icon at bounding box center [1395, 60] width 15 height 15
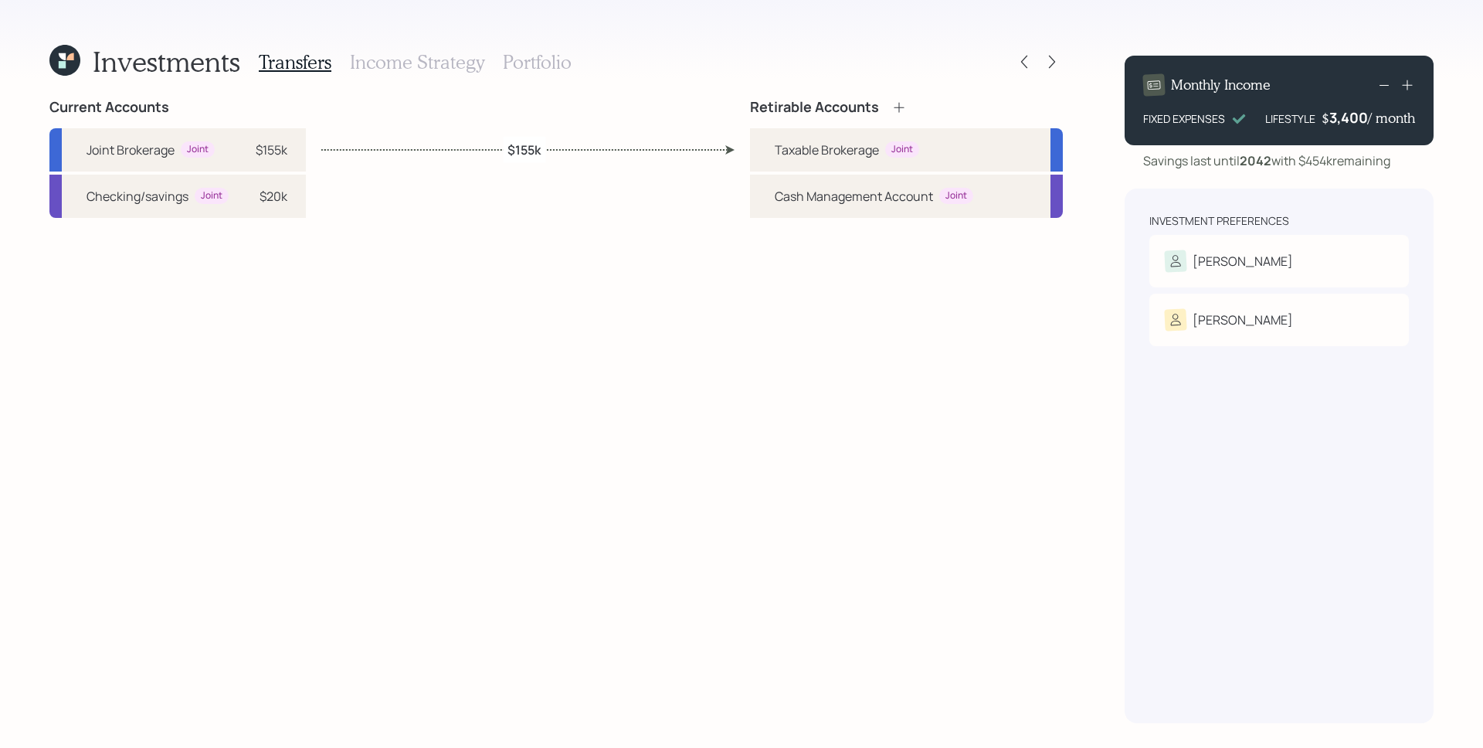
click at [534, 53] on h3 "Portfolio" at bounding box center [537, 62] width 69 height 22
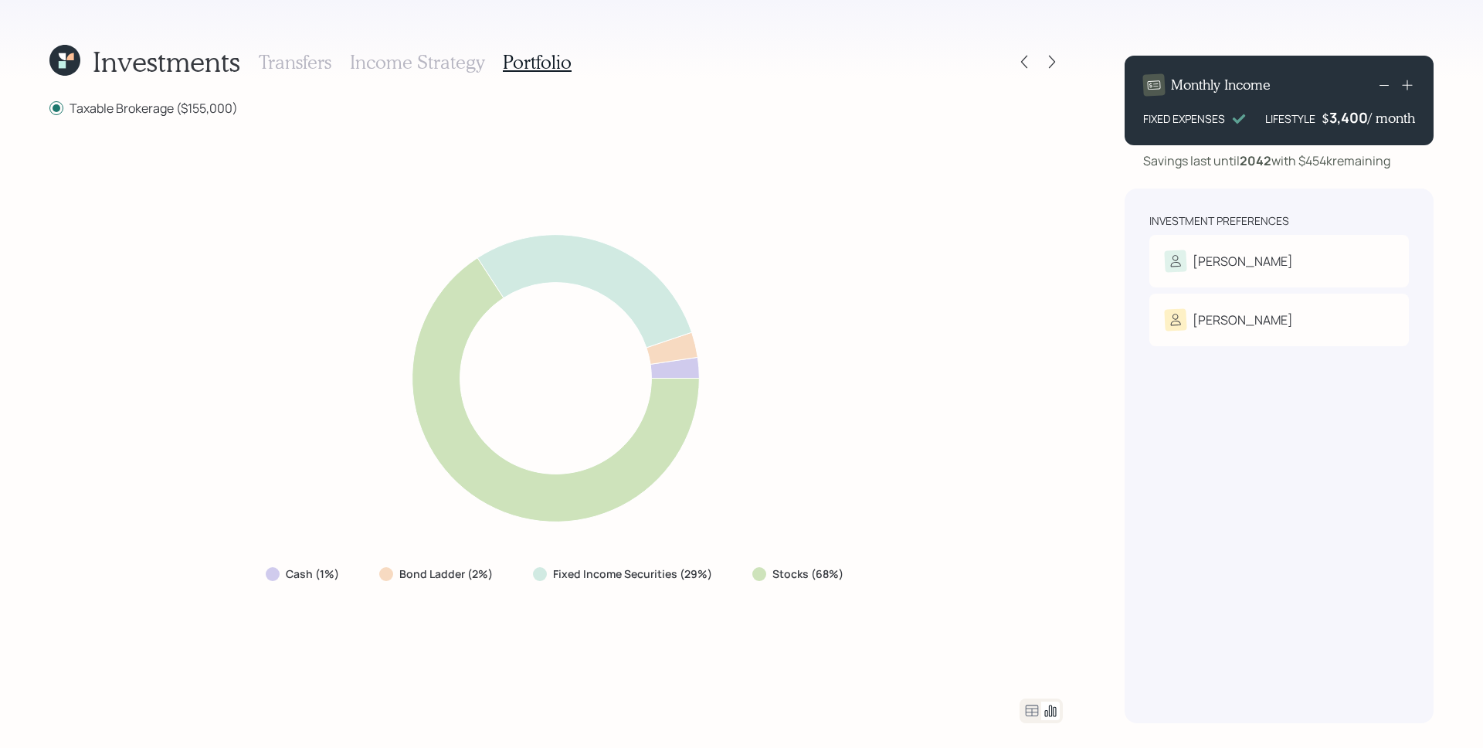
click at [427, 65] on h3 "Income Strategy" at bounding box center [417, 62] width 134 height 22
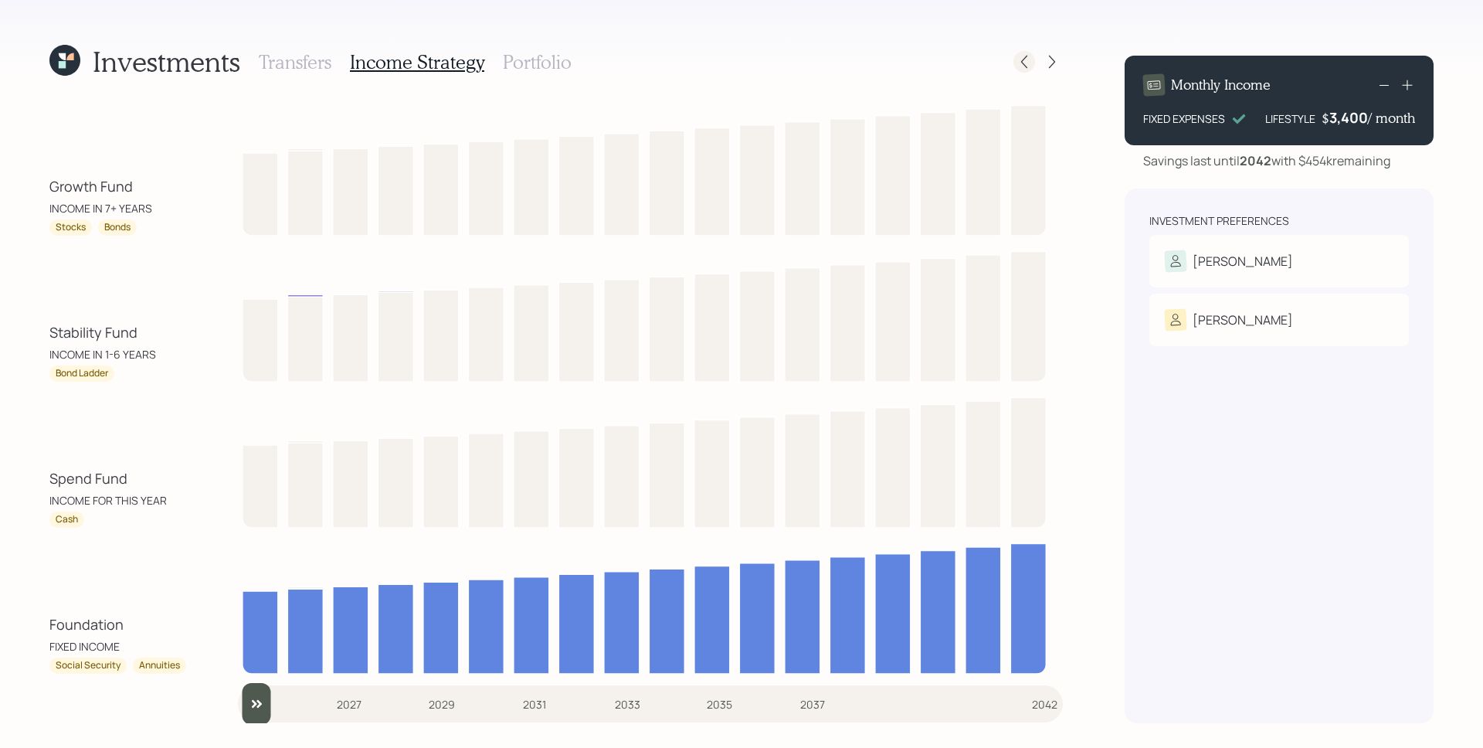
click at [1018, 59] on icon at bounding box center [1024, 61] width 15 height 15
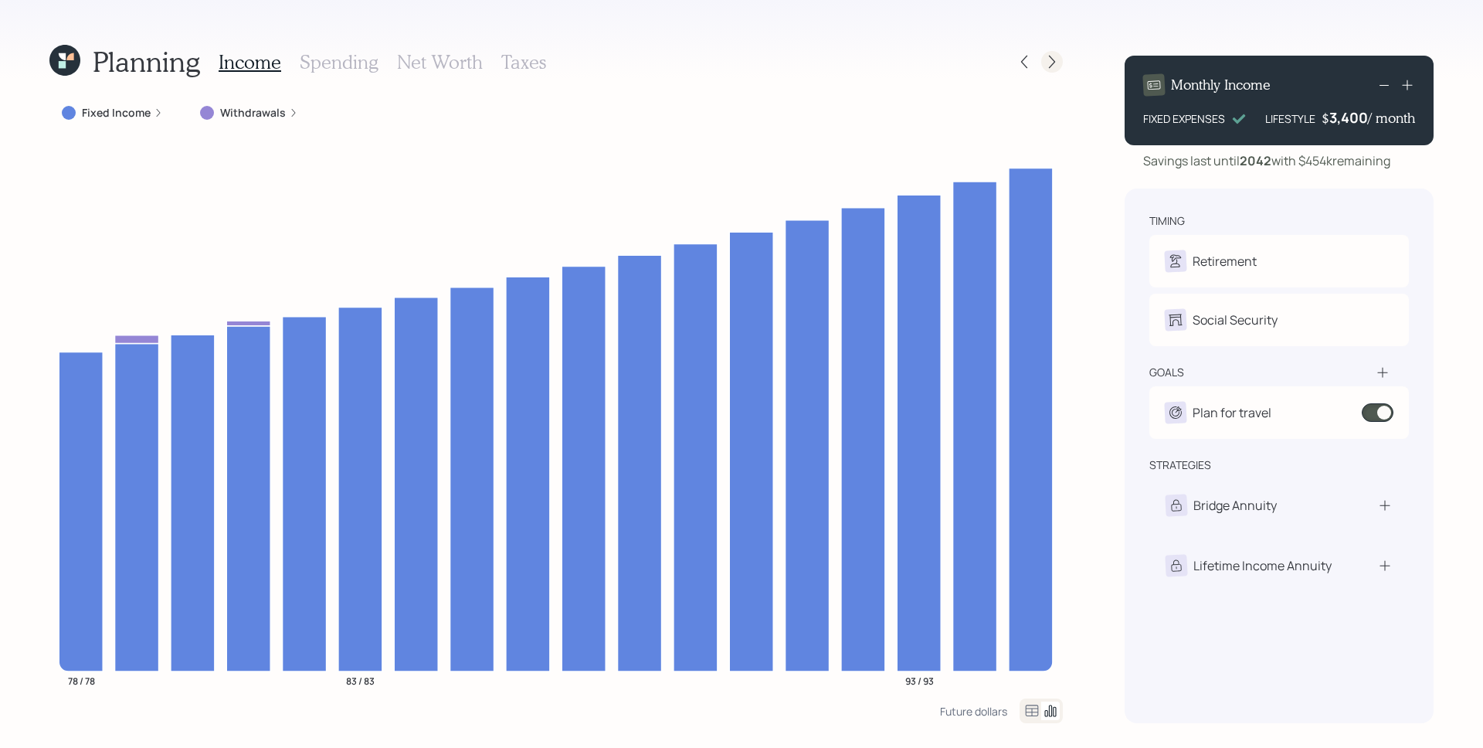
click at [1045, 63] on icon at bounding box center [1052, 61] width 15 height 15
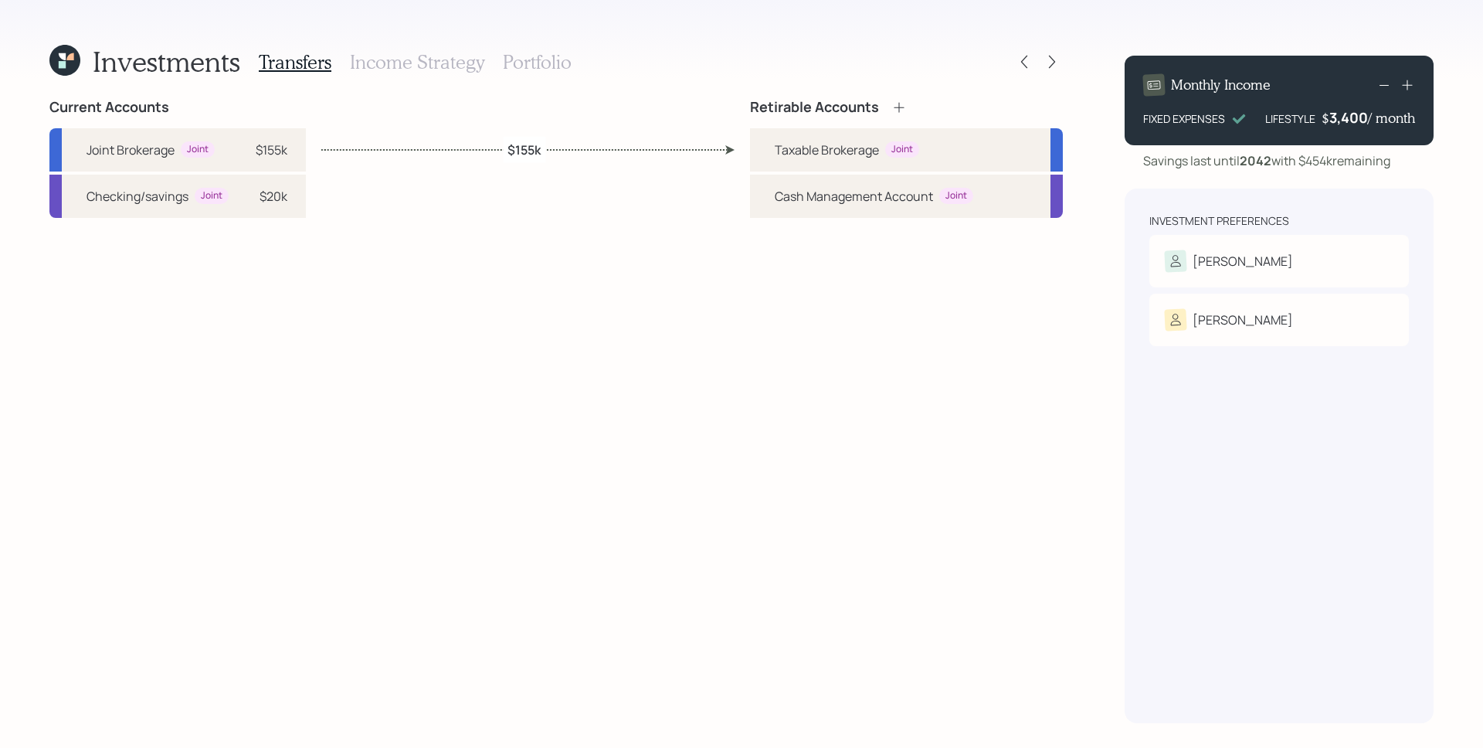
click at [419, 63] on h3 "Income Strategy" at bounding box center [417, 62] width 134 height 22
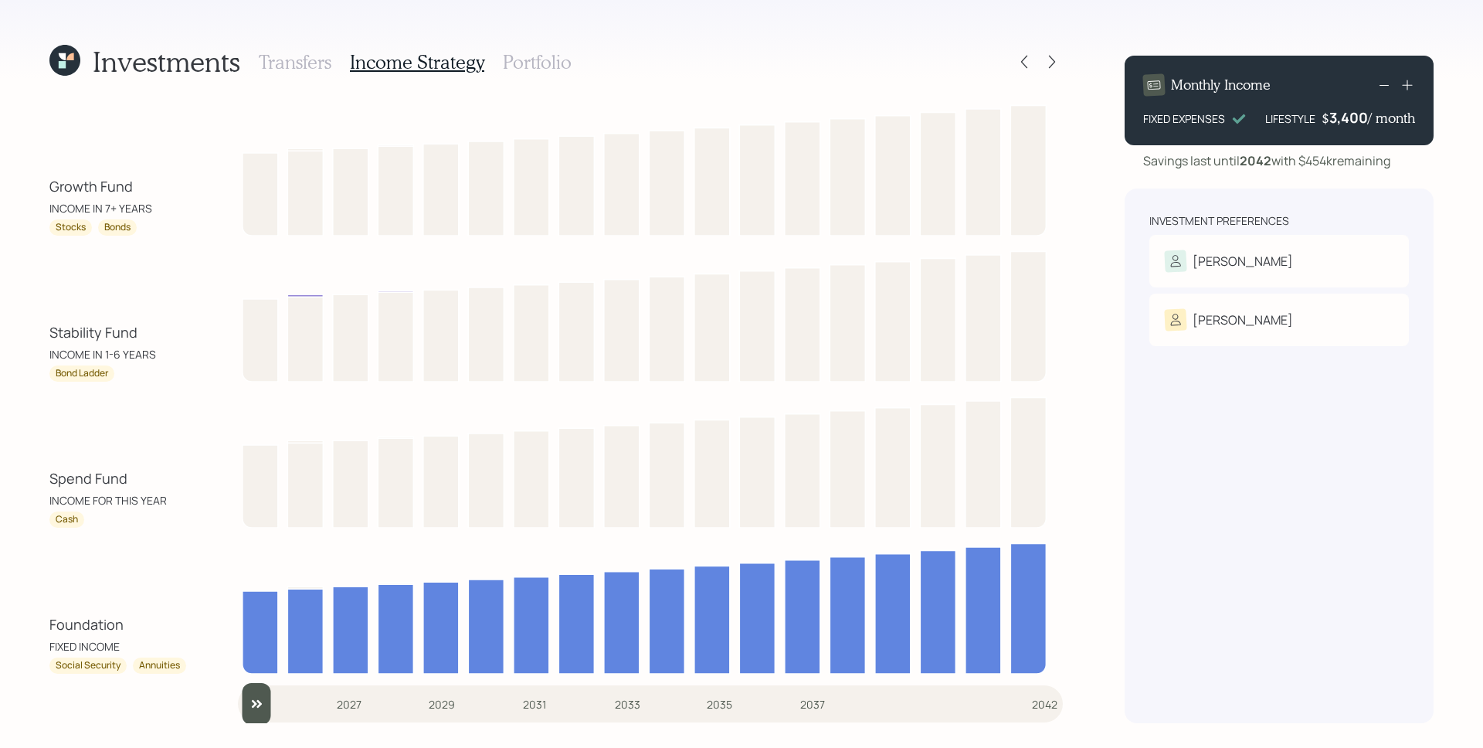
click at [527, 64] on h3 "Portfolio" at bounding box center [537, 62] width 69 height 22
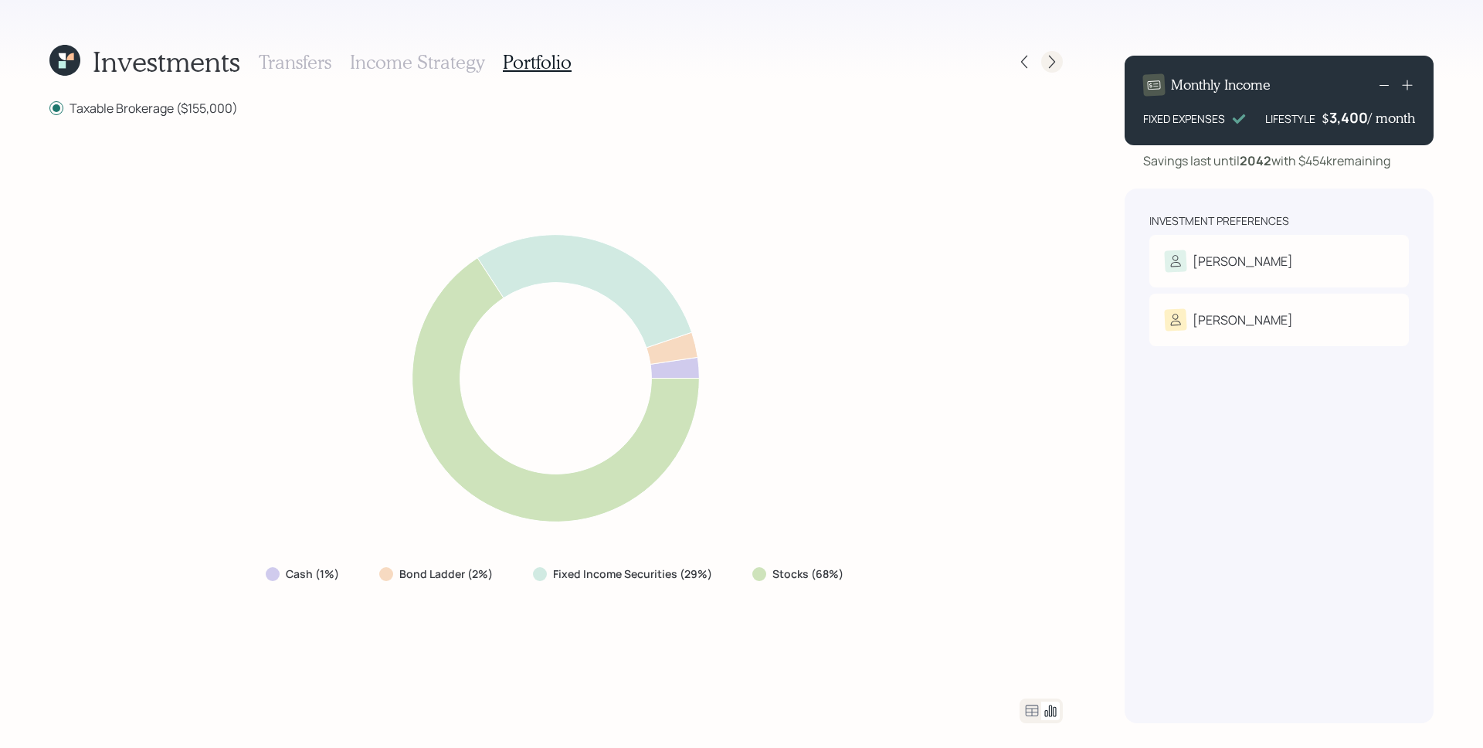
click at [1044, 58] on div at bounding box center [1052, 62] width 22 height 22
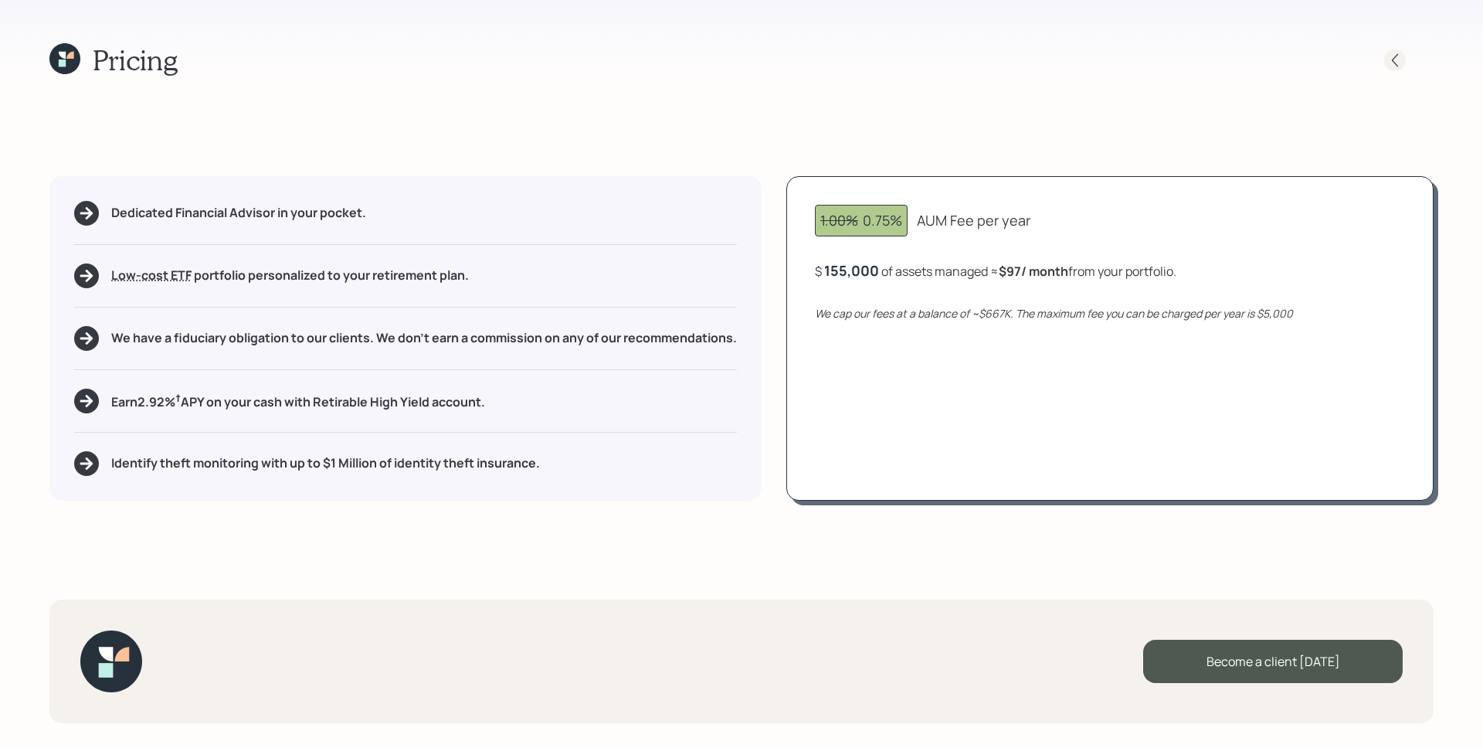
click at [1401, 56] on icon at bounding box center [1395, 60] width 15 height 15
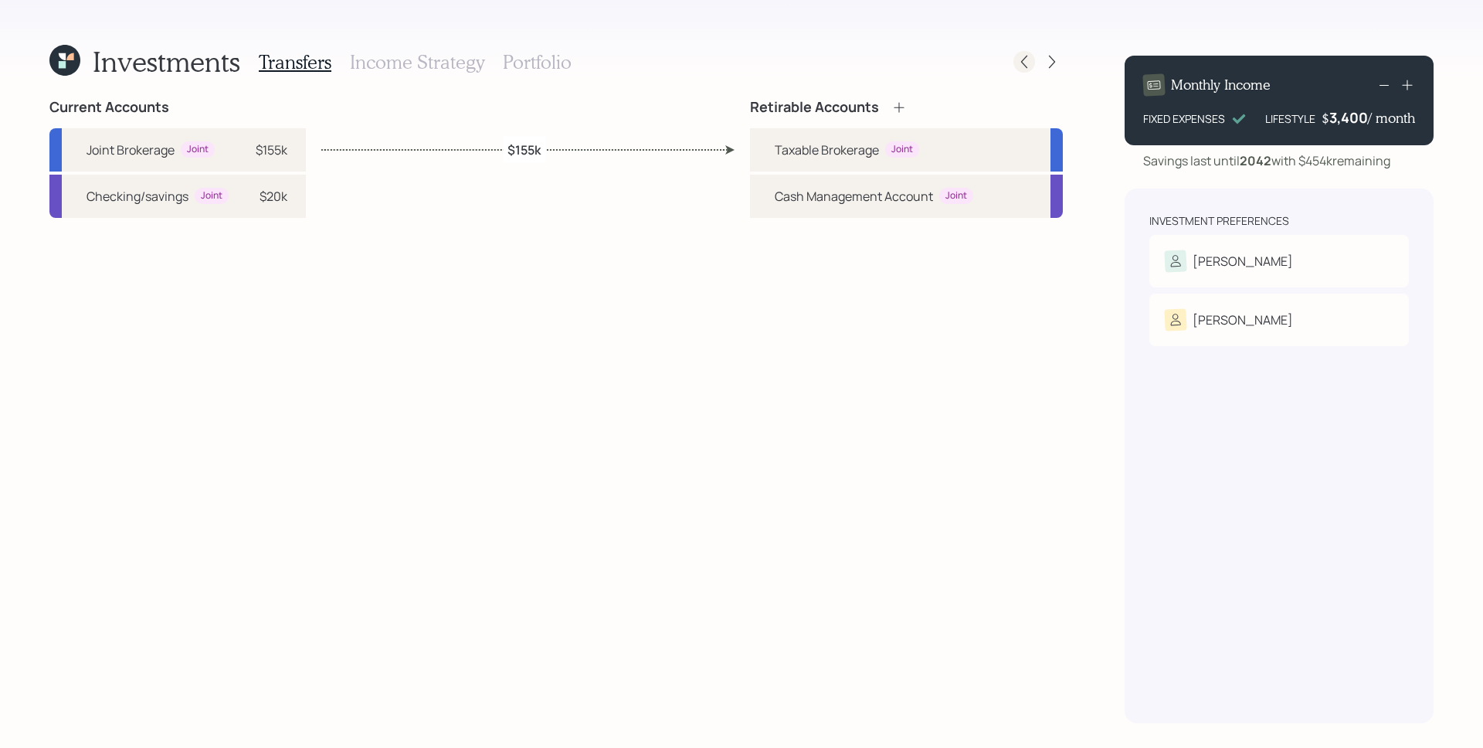
click at [1018, 60] on icon at bounding box center [1024, 61] width 15 height 15
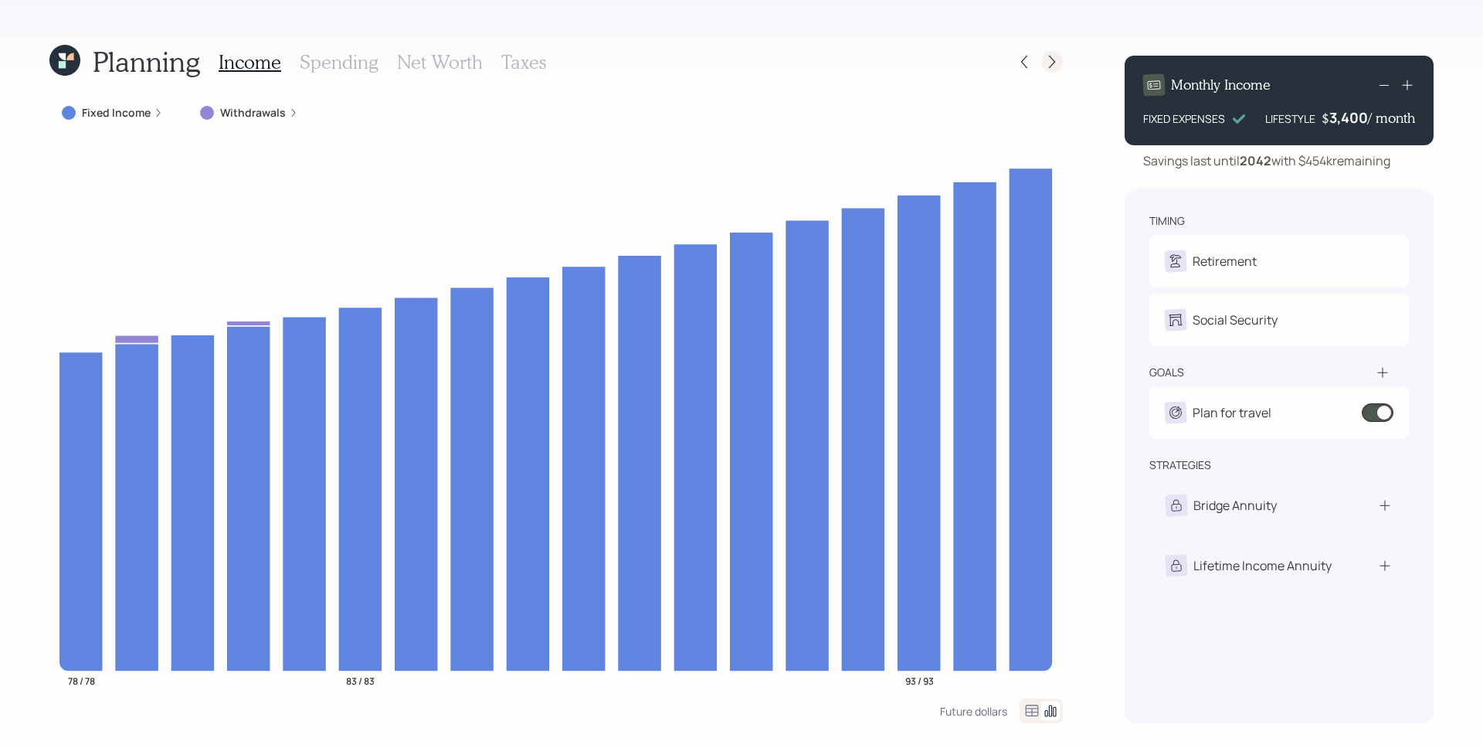
click at [1050, 63] on icon at bounding box center [1052, 61] width 15 height 15
